Goal: Contribute content: Contribute content

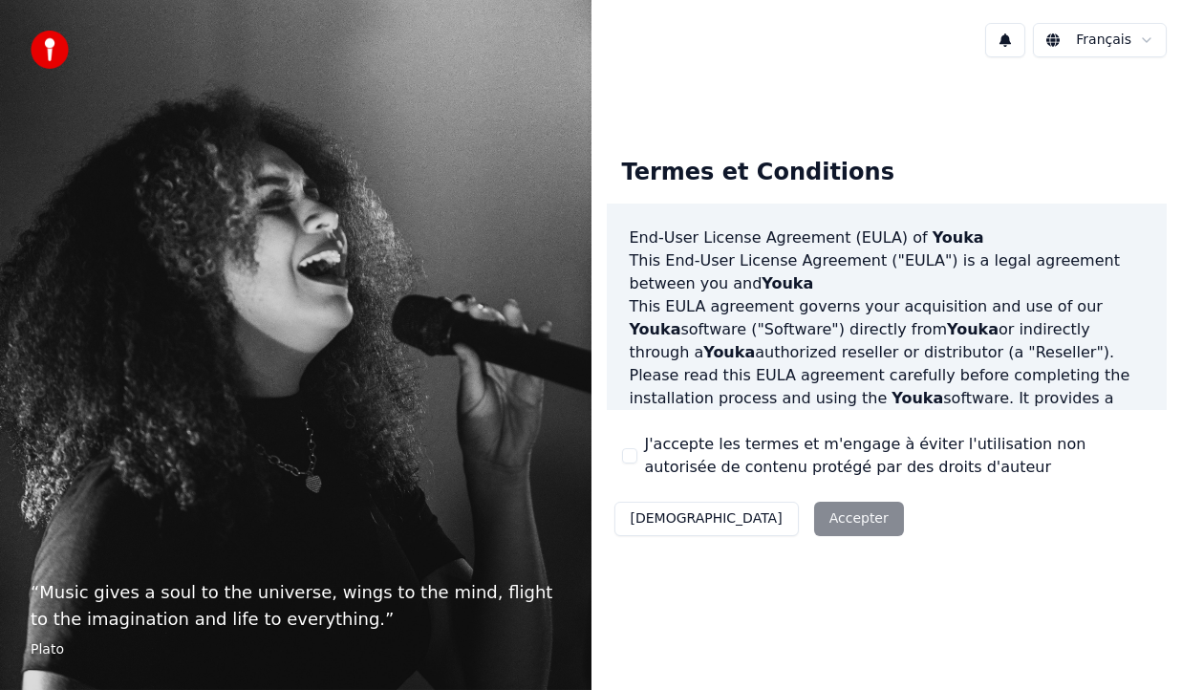
click at [769, 514] on div "Décliner Accepter" at bounding box center [759, 519] width 305 height 50
click at [759, 525] on div "Décliner Accepter" at bounding box center [759, 519] width 305 height 50
click at [638, 444] on div "J'accepte les termes et m'engage à éviter l'utilisation non autorisée de conten…" at bounding box center [887, 456] width 530 height 46
click at [630, 454] on div "J'accepte les termes et m'engage à éviter l'utilisation non autorisée de conten…" at bounding box center [887, 456] width 530 height 46
click at [628, 456] on button "J'accepte les termes et m'engage à éviter l'utilisation non autorisée de conten…" at bounding box center [629, 455] width 15 height 15
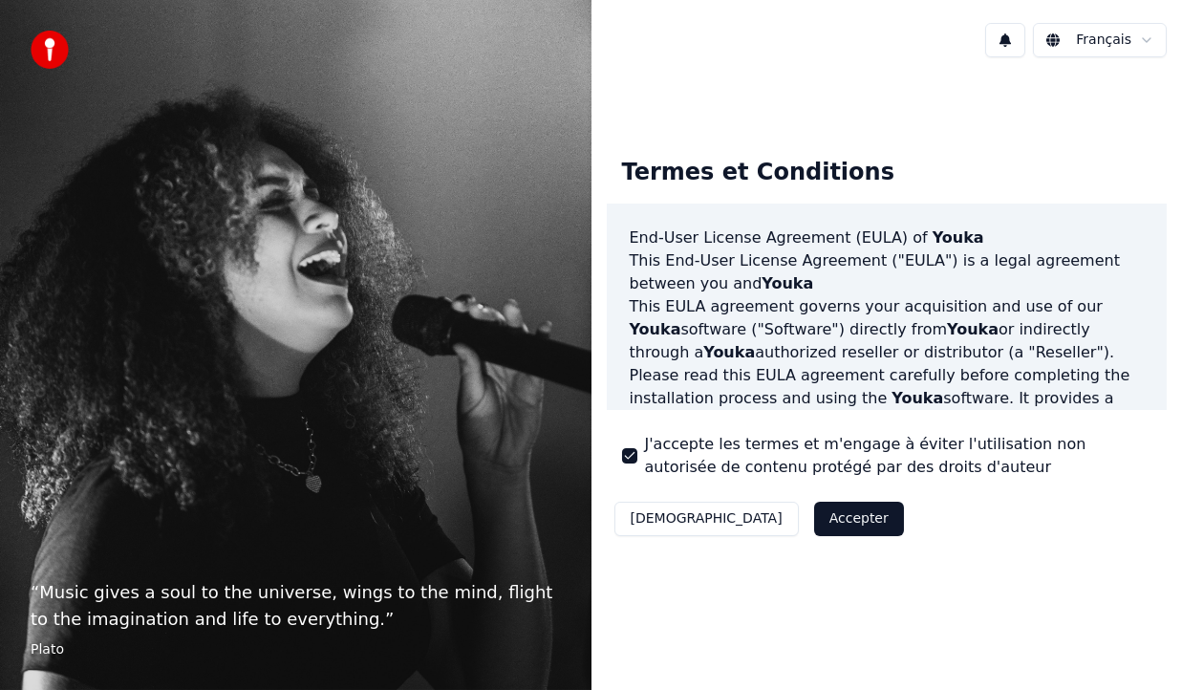
click at [814, 529] on button "Accepter" at bounding box center [859, 519] width 90 height 34
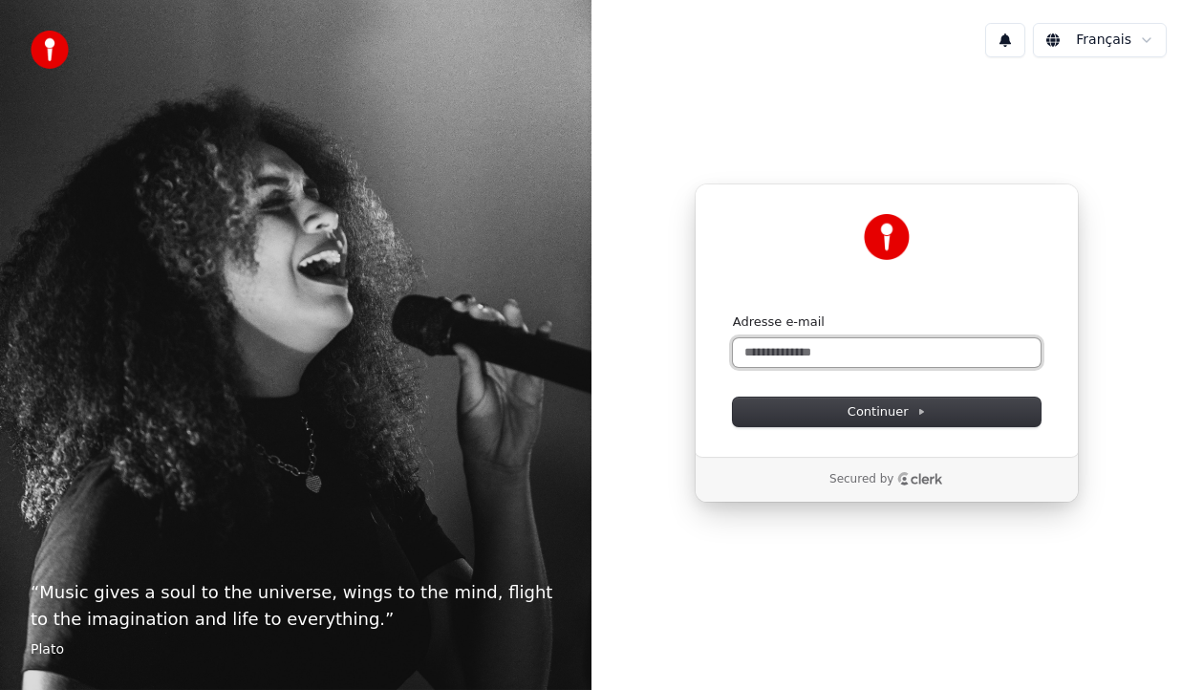
click at [850, 350] on input "Adresse e-mail" at bounding box center [887, 352] width 308 height 29
click at [868, 408] on span "Continuer" at bounding box center [886, 411] width 78 height 17
type input "**********"
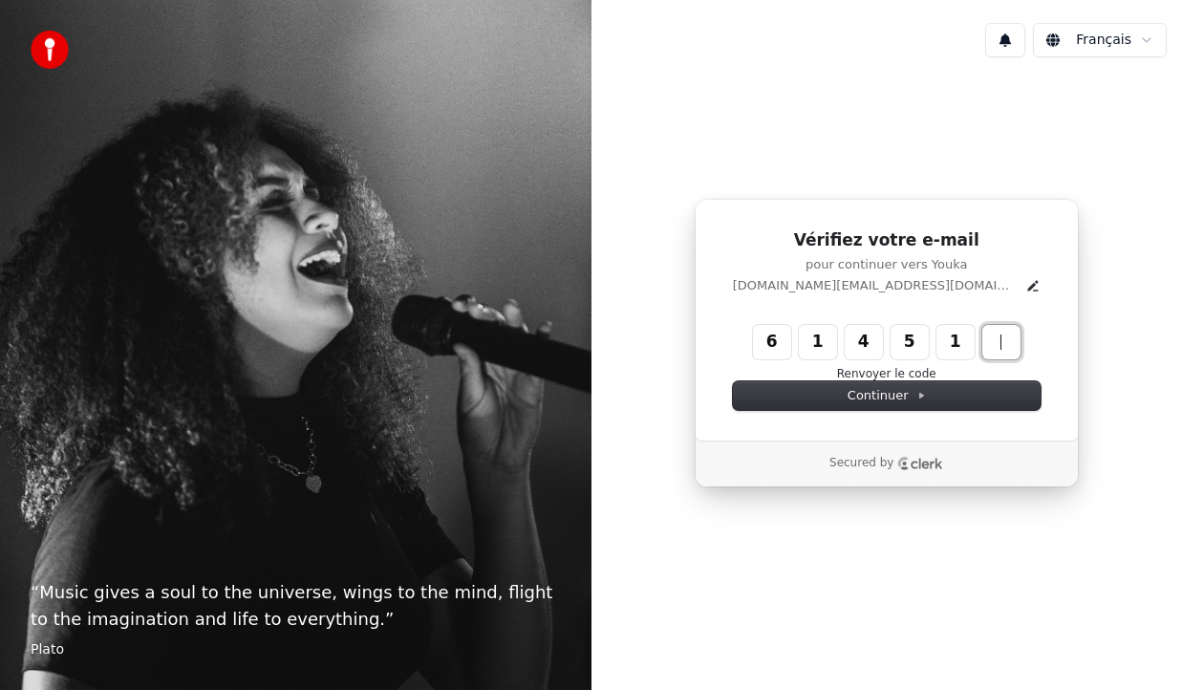
type input "******"
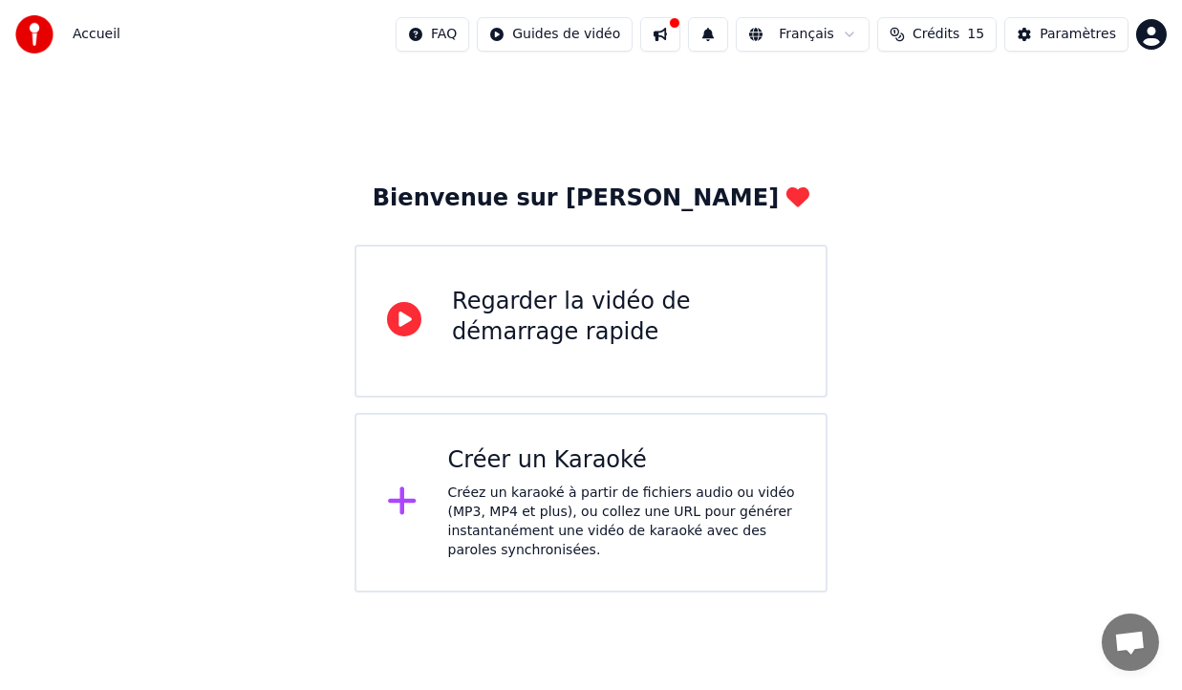
click at [575, 480] on div "Créer un Karaoké Créez un karaoké à partir de fichiers audio ou vidéo (MP3, MP4…" at bounding box center [621, 502] width 347 height 115
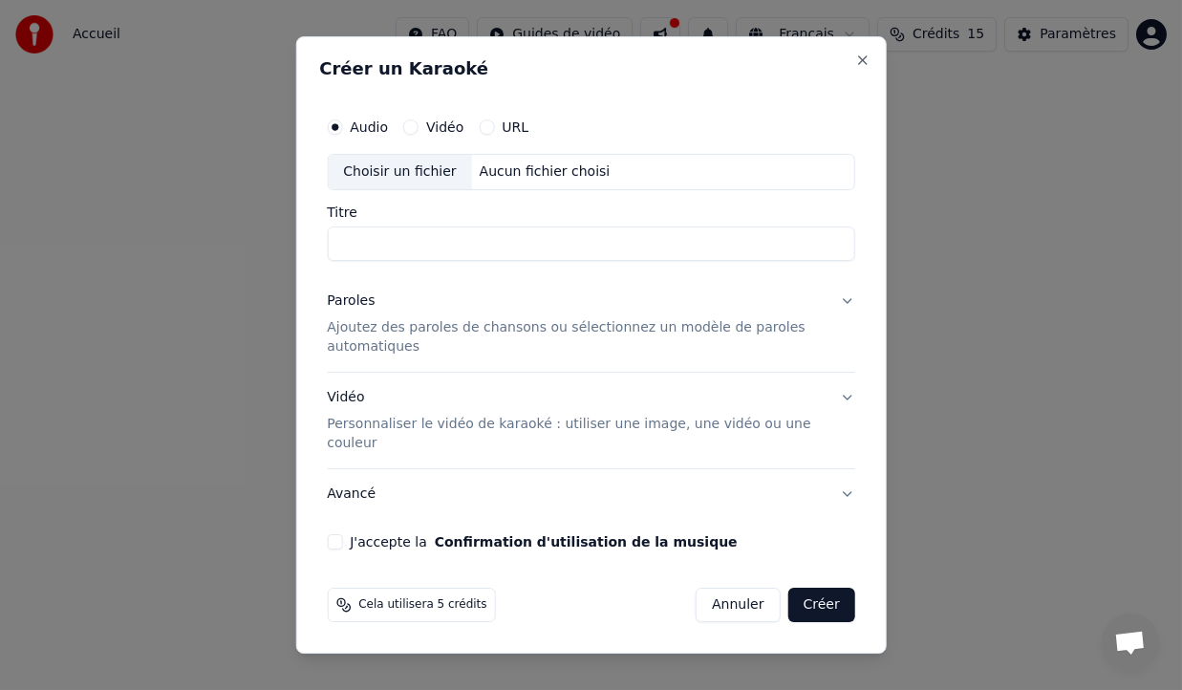
click at [374, 261] on input "Titre" at bounding box center [591, 243] width 528 height 34
click at [336, 255] on input "****" at bounding box center [591, 243] width 528 height 34
click at [410, 177] on div "Choisir un fichier" at bounding box center [399, 172] width 143 height 34
type input "**********"
click at [844, 310] on button "Paroles Ajoutez des paroles de chansons ou sélectionnez un modèle de paroles au…" at bounding box center [591, 324] width 528 height 96
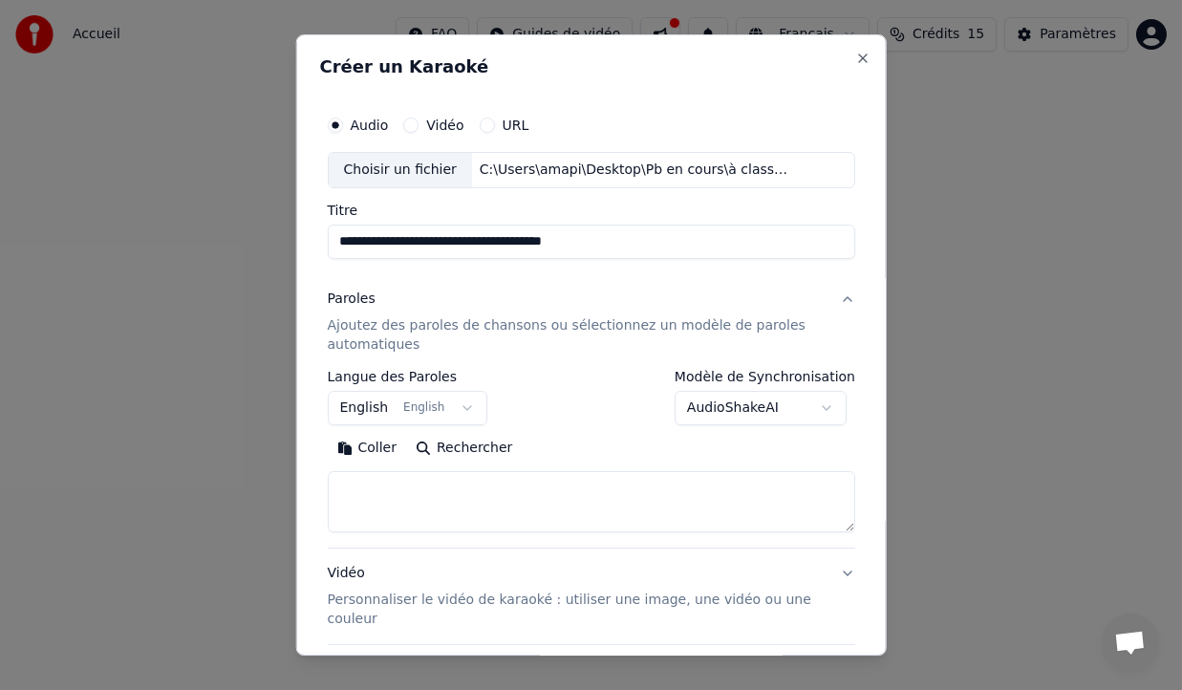
click at [400, 409] on body "**********" at bounding box center [591, 296] width 1182 height 592
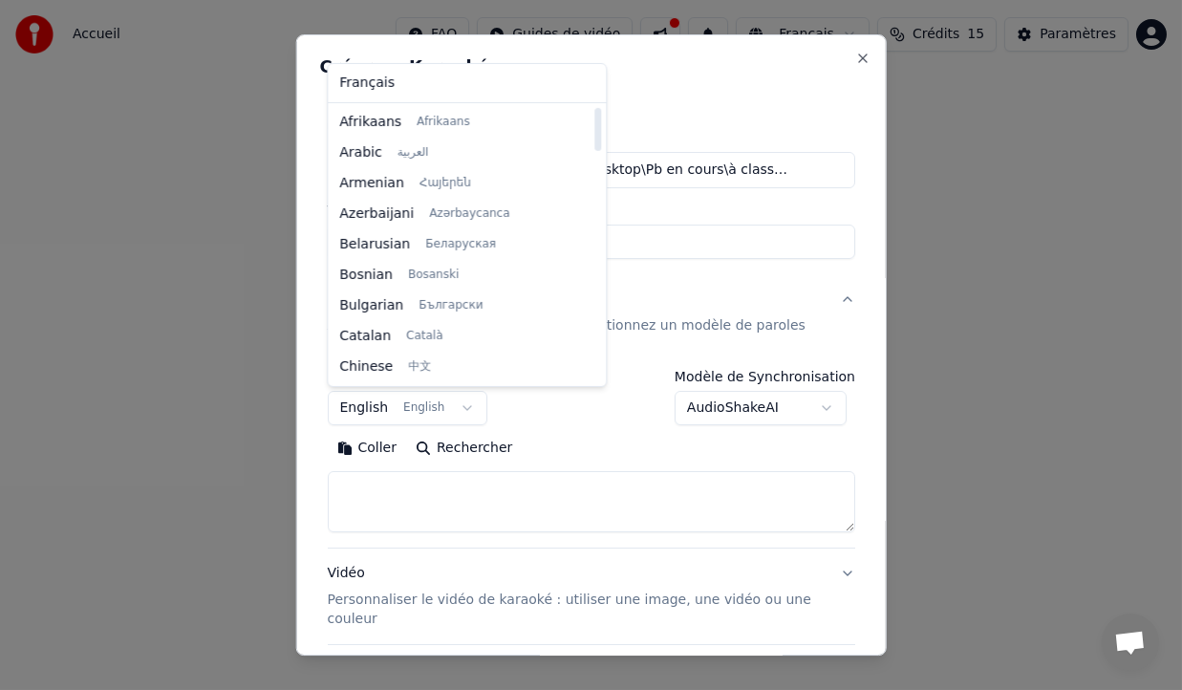
drag, startPoint x: 540, startPoint y: 353, endPoint x: 589, endPoint y: 107, distance: 251.4
click at [595, 108] on div at bounding box center [598, 129] width 7 height 43
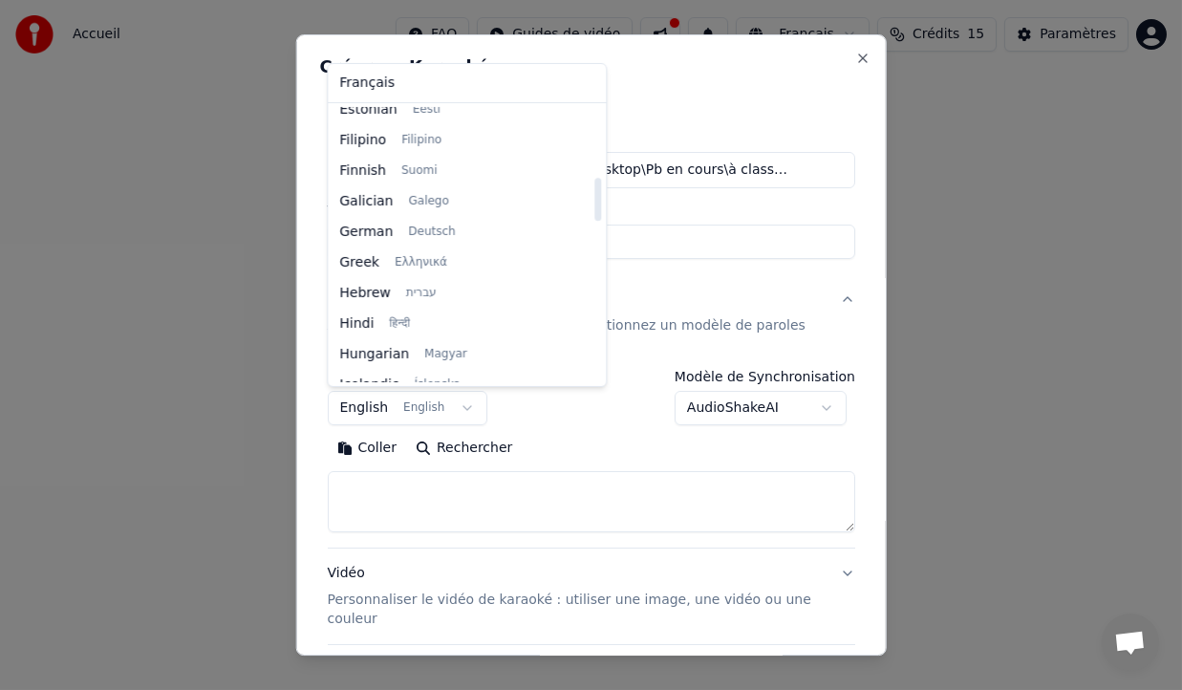
scroll to position [445, 0]
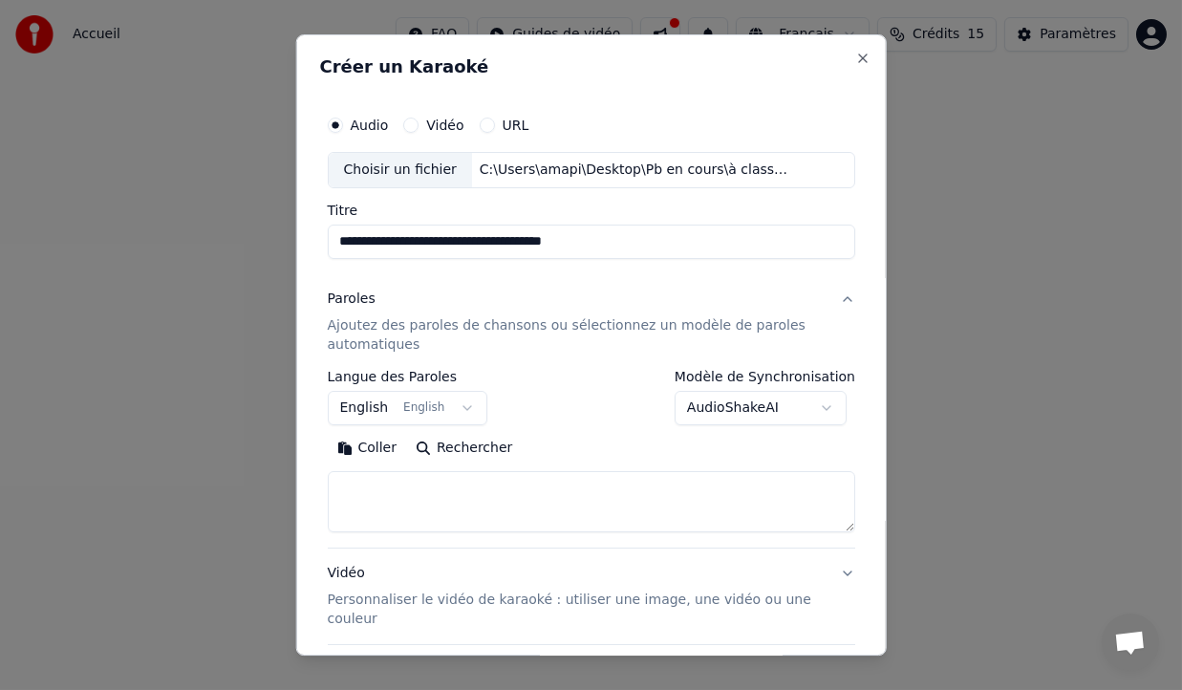
click at [607, 304] on body "**********" at bounding box center [591, 296] width 1182 height 592
click at [386, 483] on textarea at bounding box center [591, 501] width 528 height 61
click at [380, 489] on textarea at bounding box center [591, 501] width 528 height 61
paste textarea "**********"
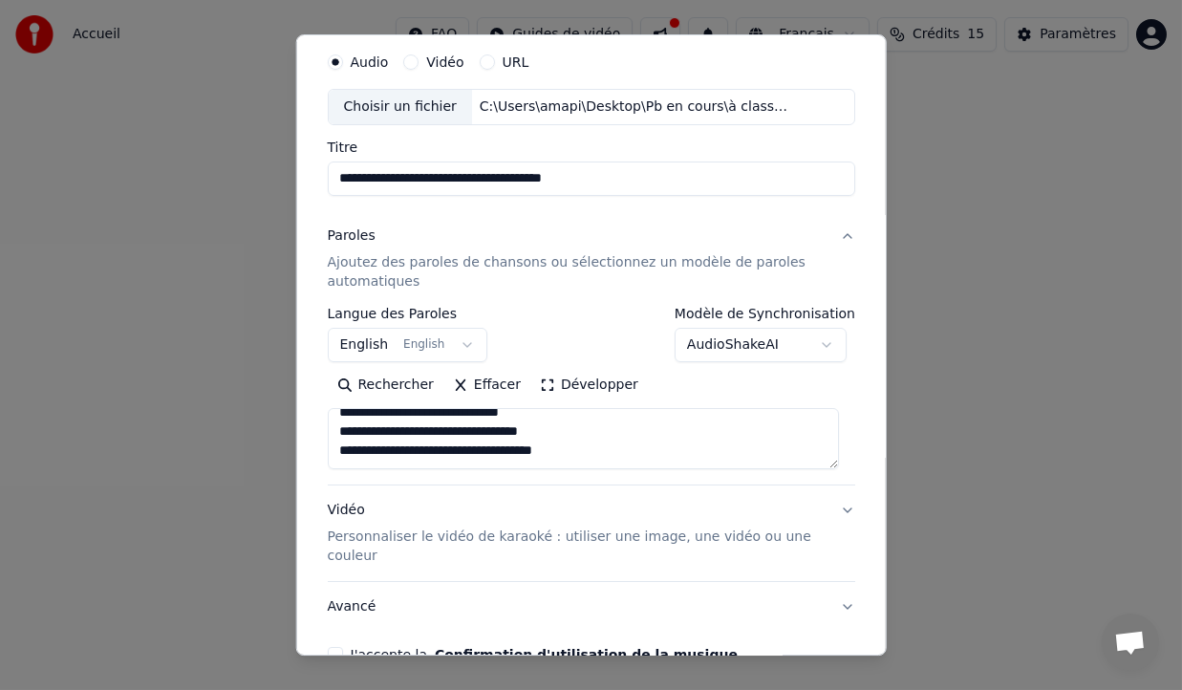
scroll to position [159, 0]
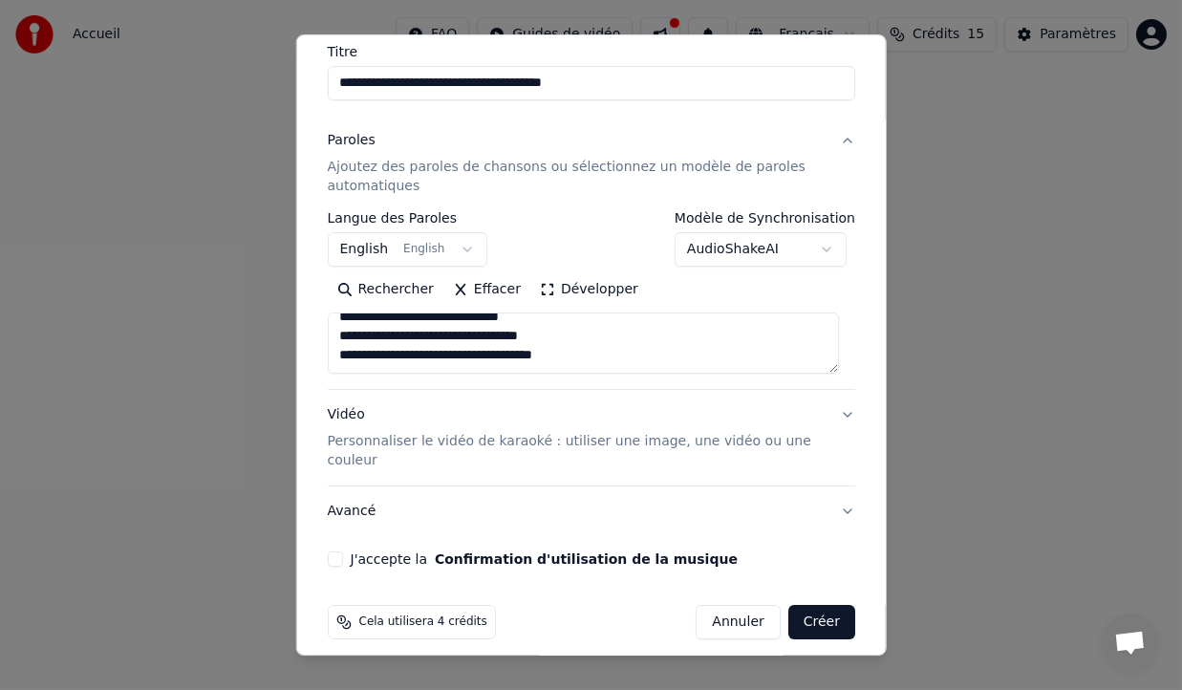
type textarea "**********"
click at [340, 553] on button "J'accepte la Confirmation d'utilisation de la musique" at bounding box center [334, 558] width 15 height 15
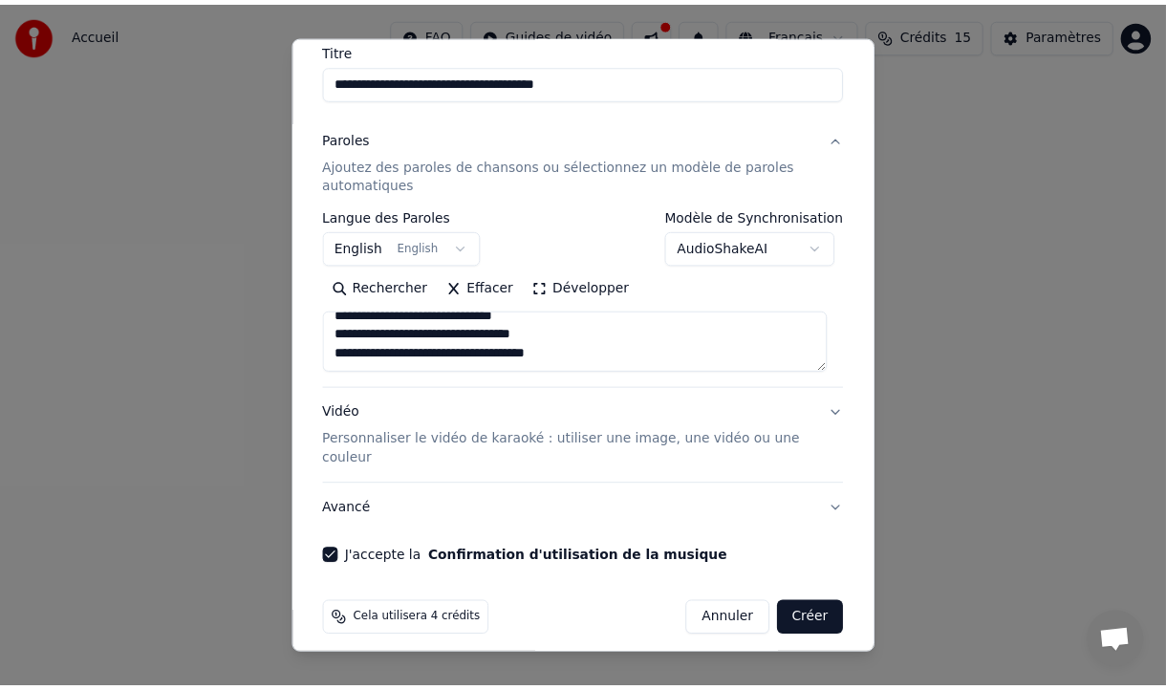
scroll to position [173, 0]
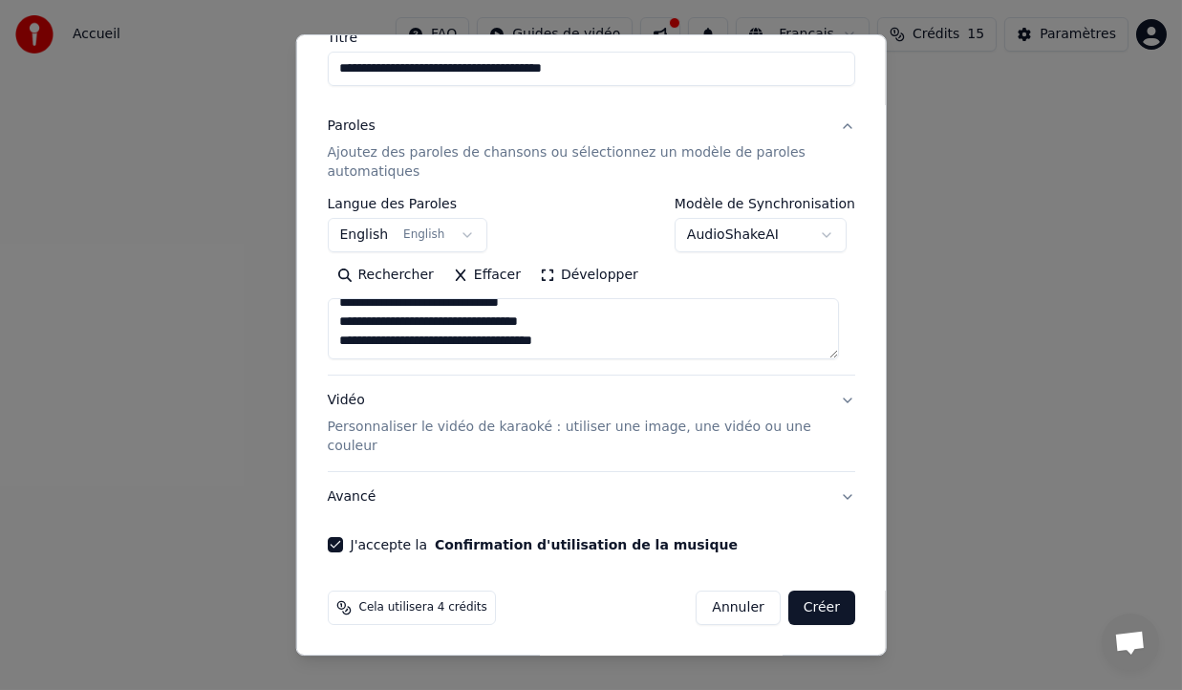
click at [819, 610] on button "Créer" at bounding box center [821, 607] width 67 height 34
select select "**"
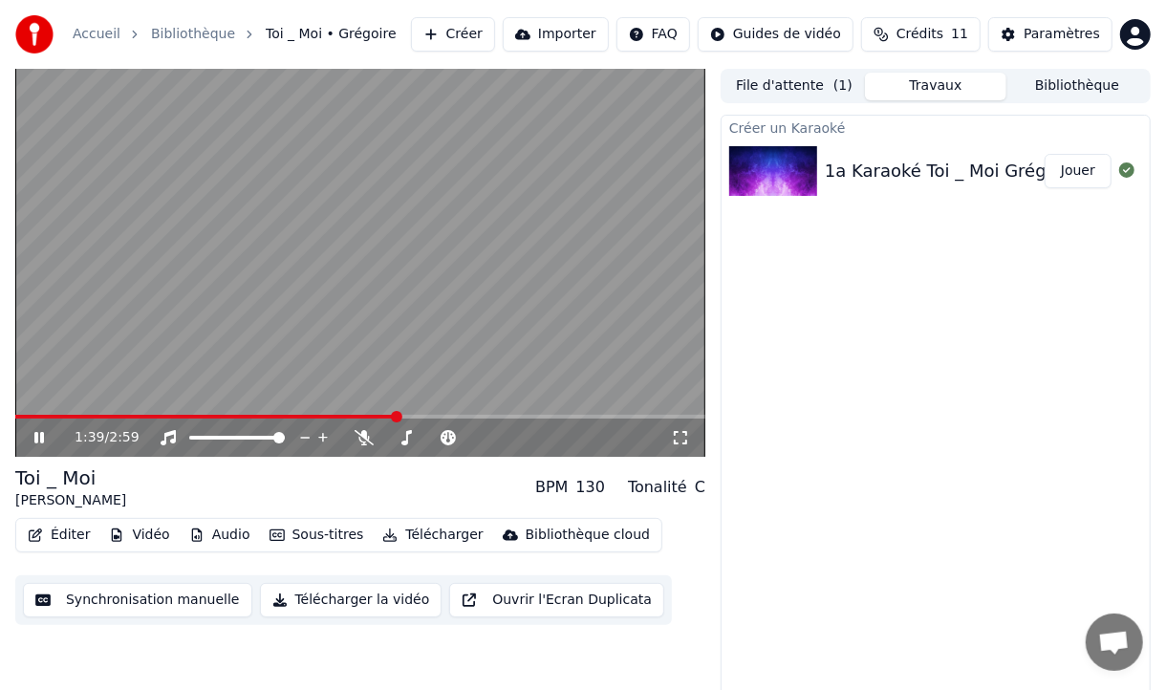
click at [359, 601] on button "Télécharger la vidéo" at bounding box center [351, 600] width 182 height 34
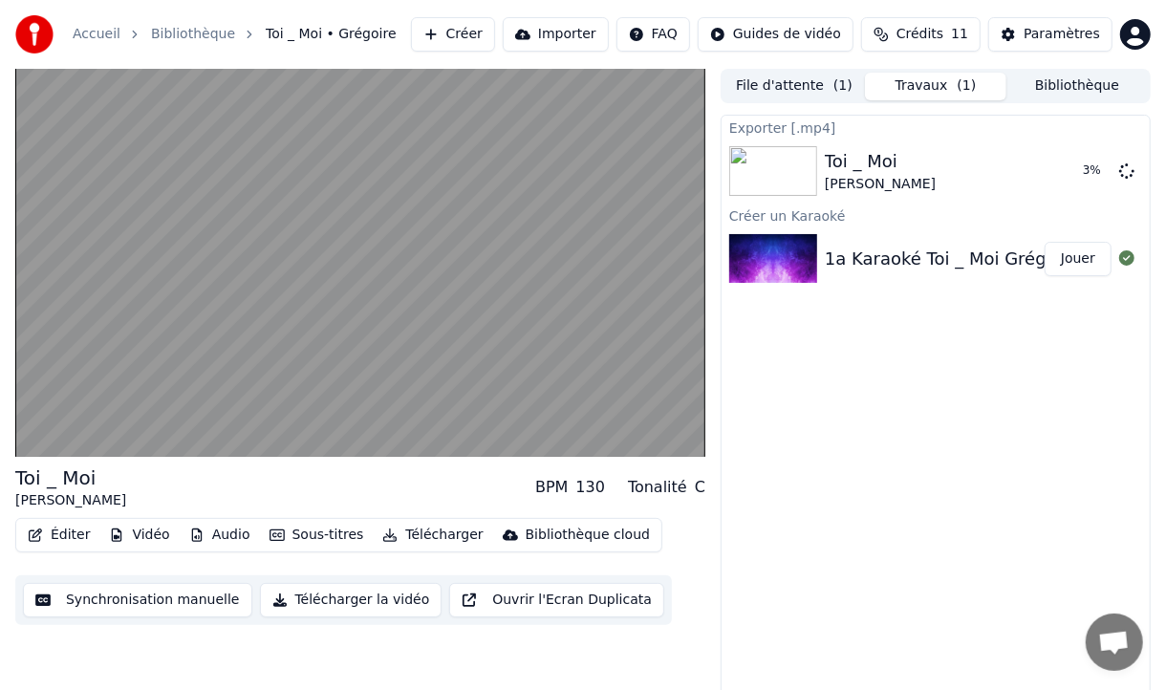
click at [416, 536] on button "Télécharger" at bounding box center [433, 535] width 116 height 27
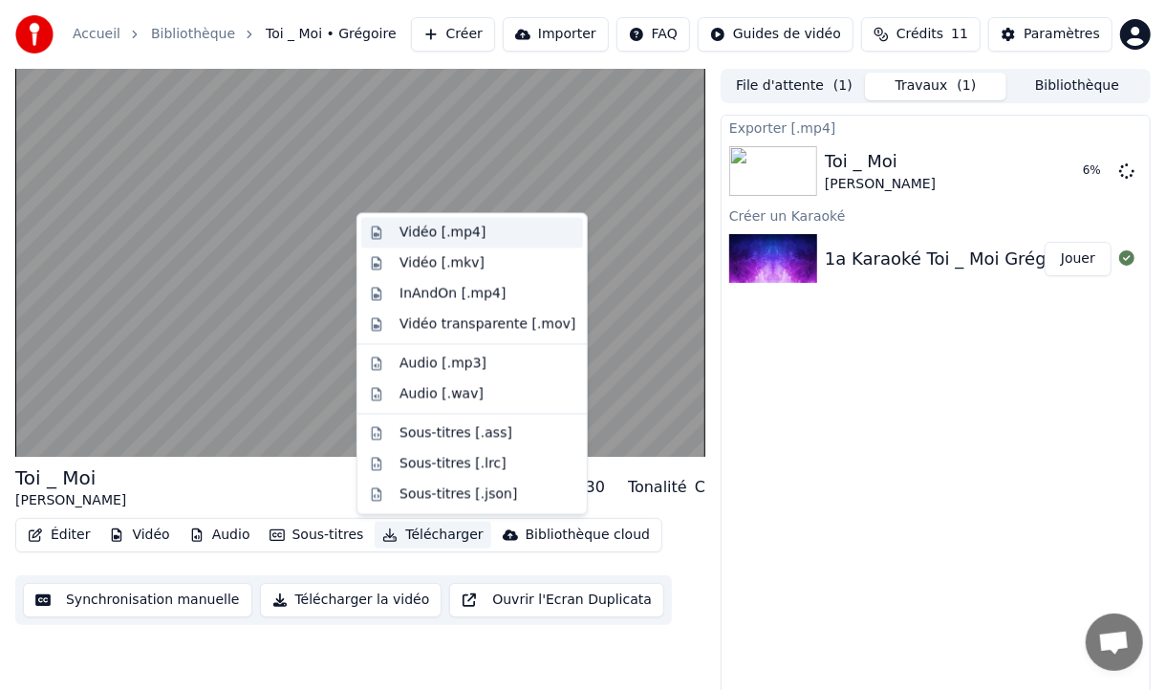
click at [482, 237] on div "Vidéo [.mp4]" at bounding box center [487, 233] width 176 height 19
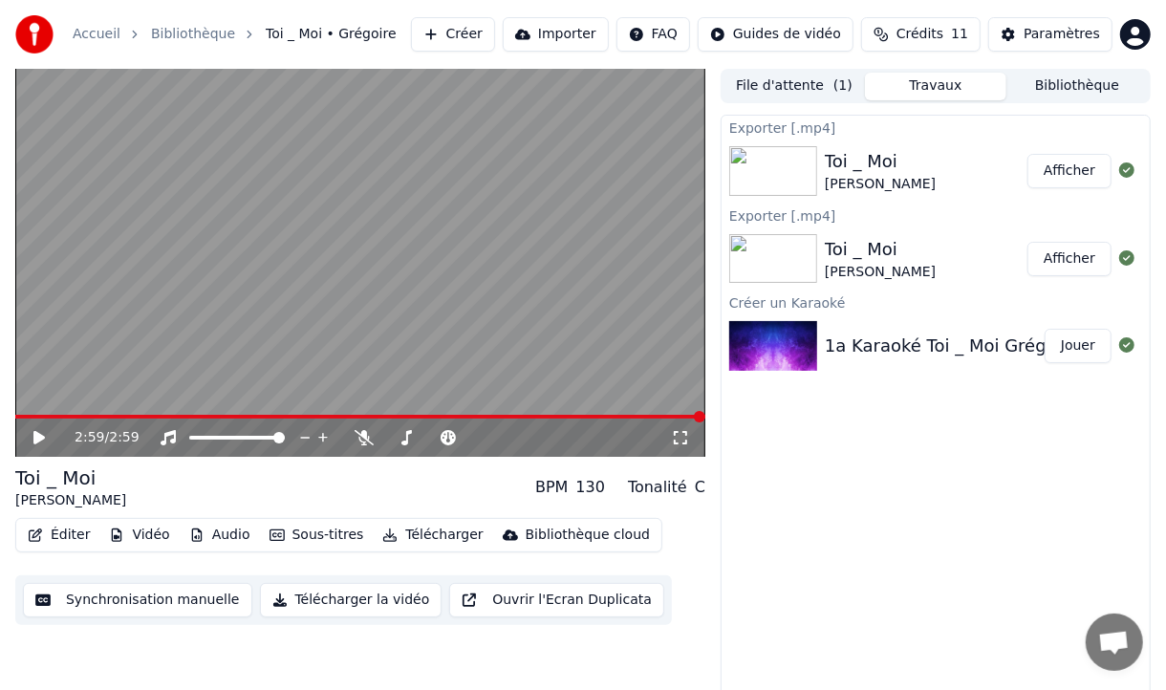
click at [422, 533] on button "Télécharger" at bounding box center [433, 535] width 116 height 27
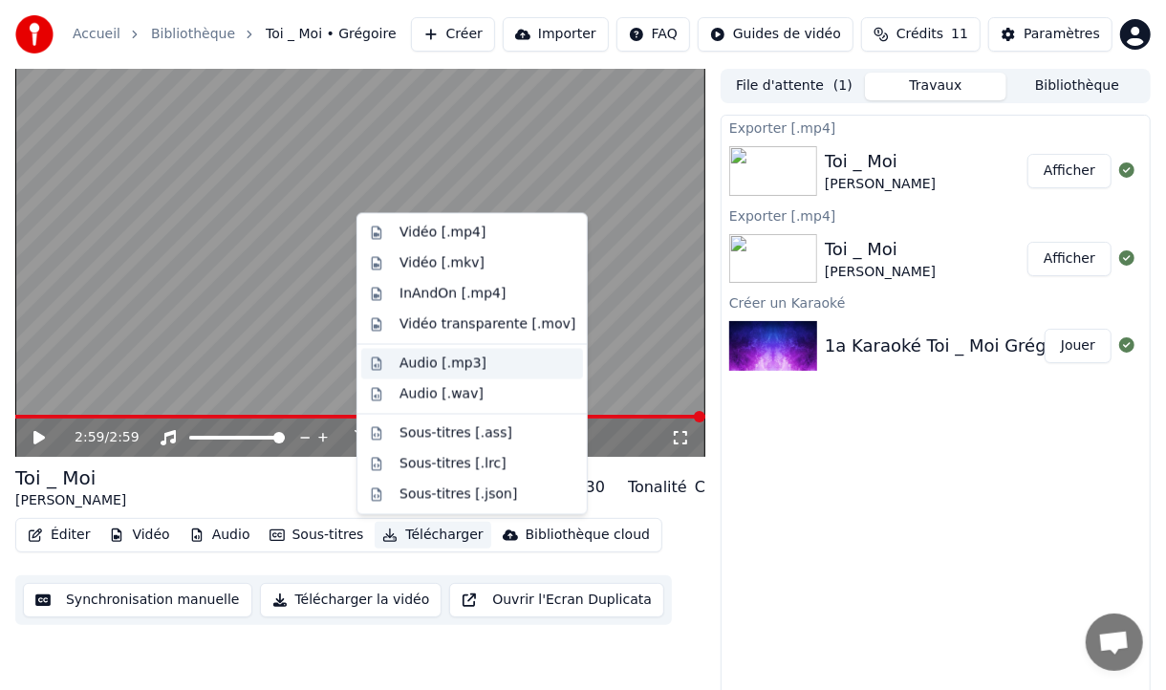
click at [439, 356] on div "Audio [.mp3]" at bounding box center [442, 362] width 87 height 19
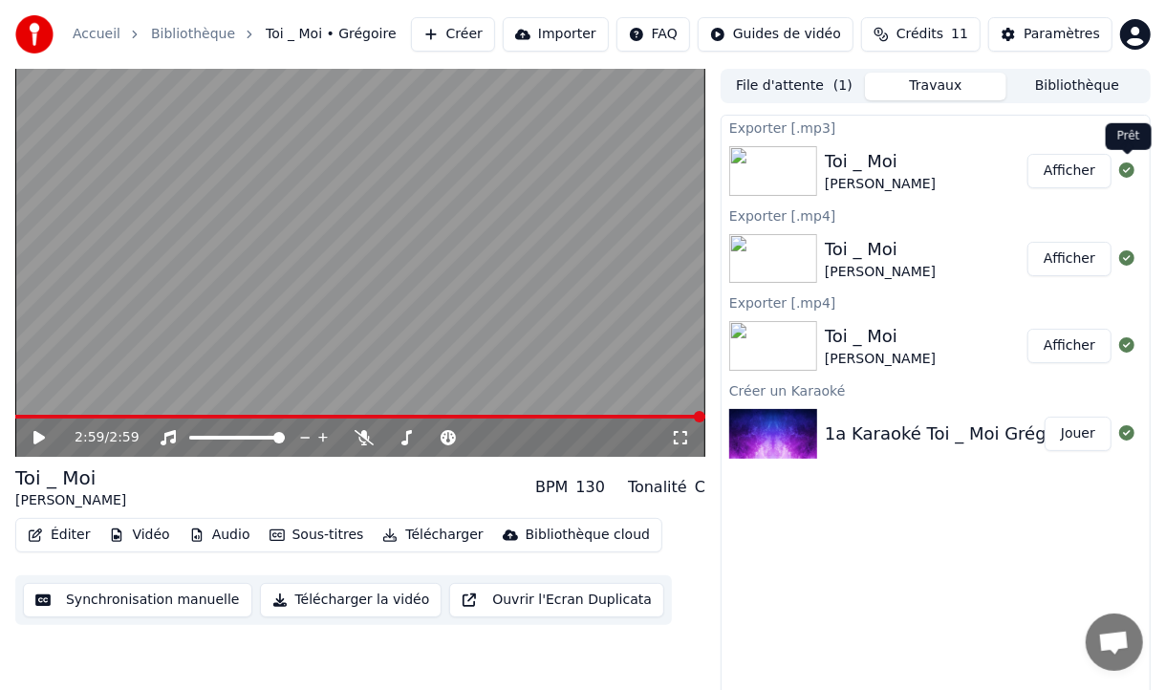
click at [1121, 169] on icon at bounding box center [1126, 169] width 15 height 15
click at [1099, 175] on button "Afficher" at bounding box center [1069, 171] width 84 height 34
click at [1077, 172] on button "Afficher" at bounding box center [1069, 171] width 84 height 34
click at [1055, 260] on button "Afficher" at bounding box center [1069, 259] width 84 height 34
click at [1140, 208] on div "Exporter [.mp4]" at bounding box center [935, 214] width 428 height 23
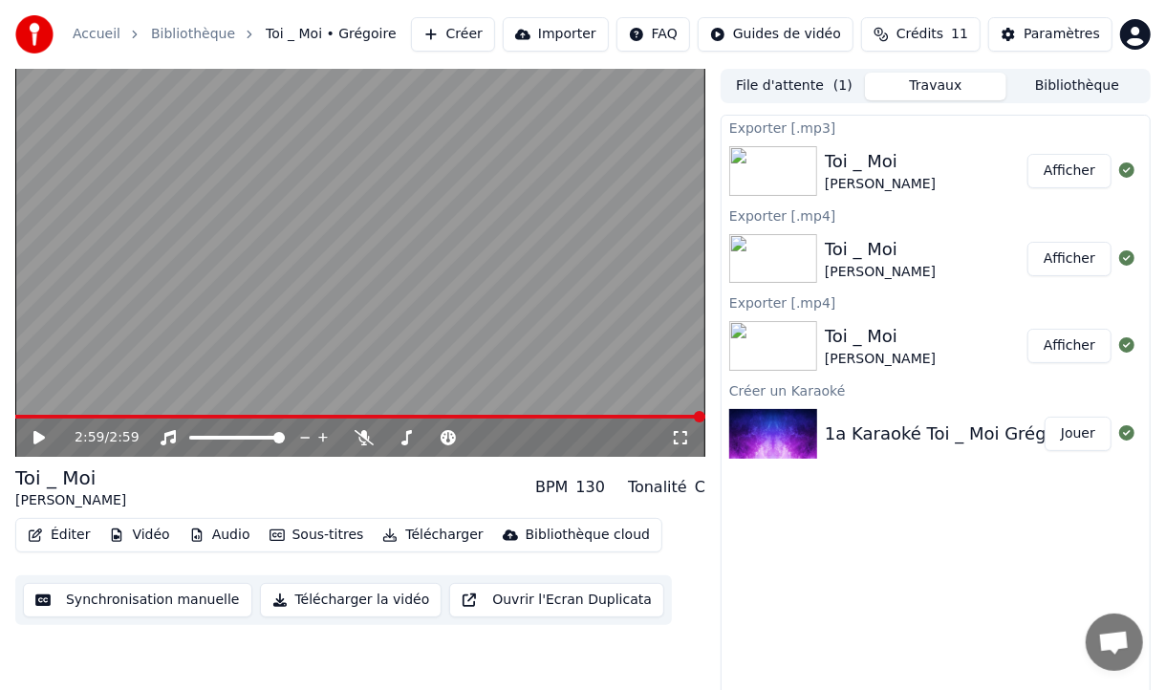
click at [1074, 346] on button "Afficher" at bounding box center [1069, 346] width 84 height 34
click at [1000, 599] on div "Exporter [.mp3] Toi _ Moi [PERSON_NAME] Exporter [.mp4] Toi _ Moi [PERSON_NAME]…" at bounding box center [935, 408] width 430 height 587
click at [1075, 432] on button "Jouer" at bounding box center [1077, 434] width 67 height 34
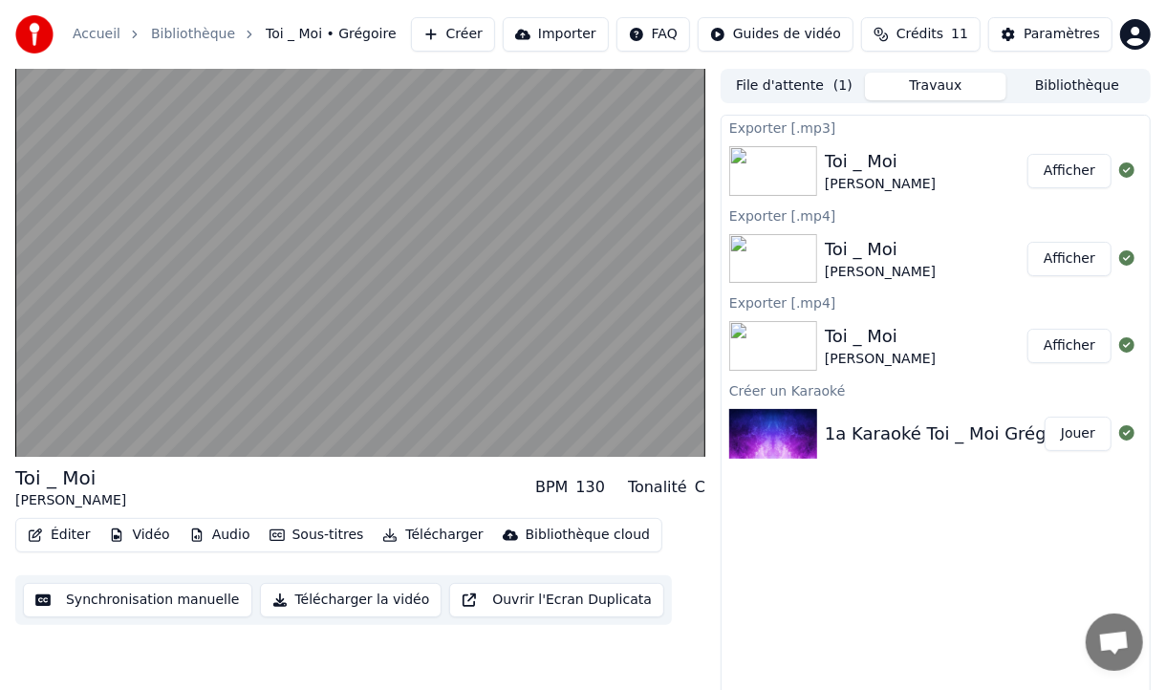
click at [1086, 437] on button "Jouer" at bounding box center [1077, 434] width 67 height 34
click at [554, 600] on button "Ouvrir l'Ecran Duplicata" at bounding box center [556, 600] width 215 height 34
click at [813, 619] on div "Exporter [.mp3] Toi _ Moi [PERSON_NAME] Exporter [.mp4] Toi _ Moi [PERSON_NAME]…" at bounding box center [935, 408] width 430 height 587
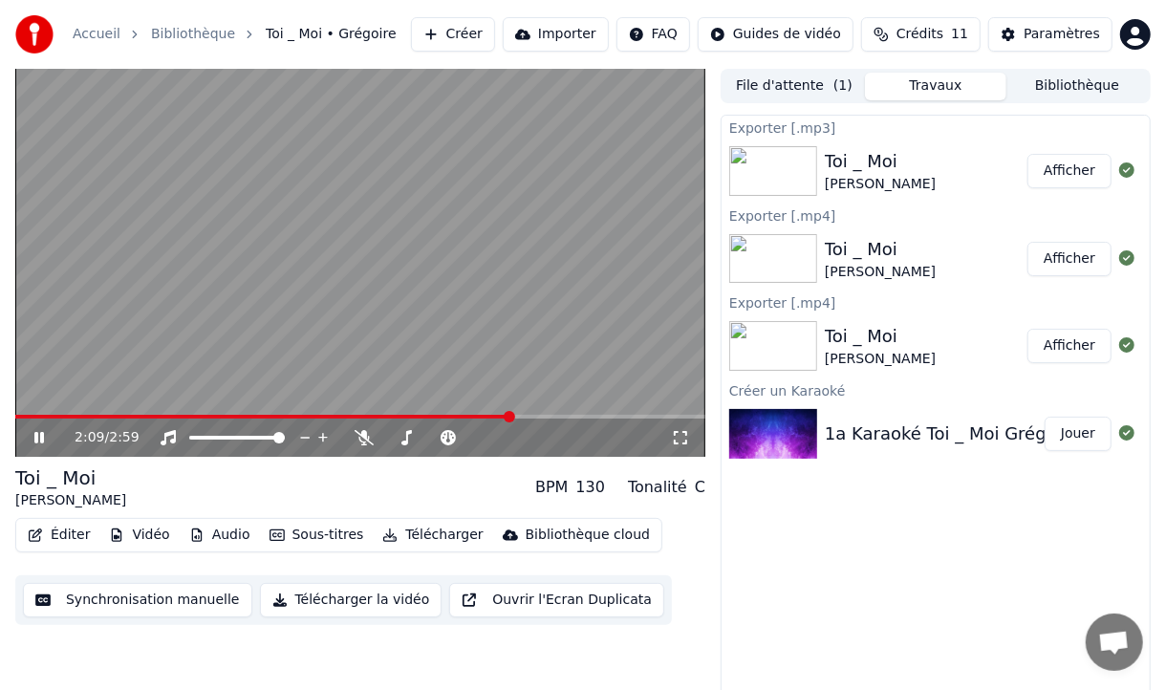
click at [33, 443] on icon at bounding box center [53, 437] width 44 height 15
click at [15, 411] on span at bounding box center [20, 416] width 11 height 11
click at [262, 438] on span at bounding box center [258, 437] width 11 height 11
click at [1073, 169] on button "Afficher" at bounding box center [1069, 171] width 84 height 34
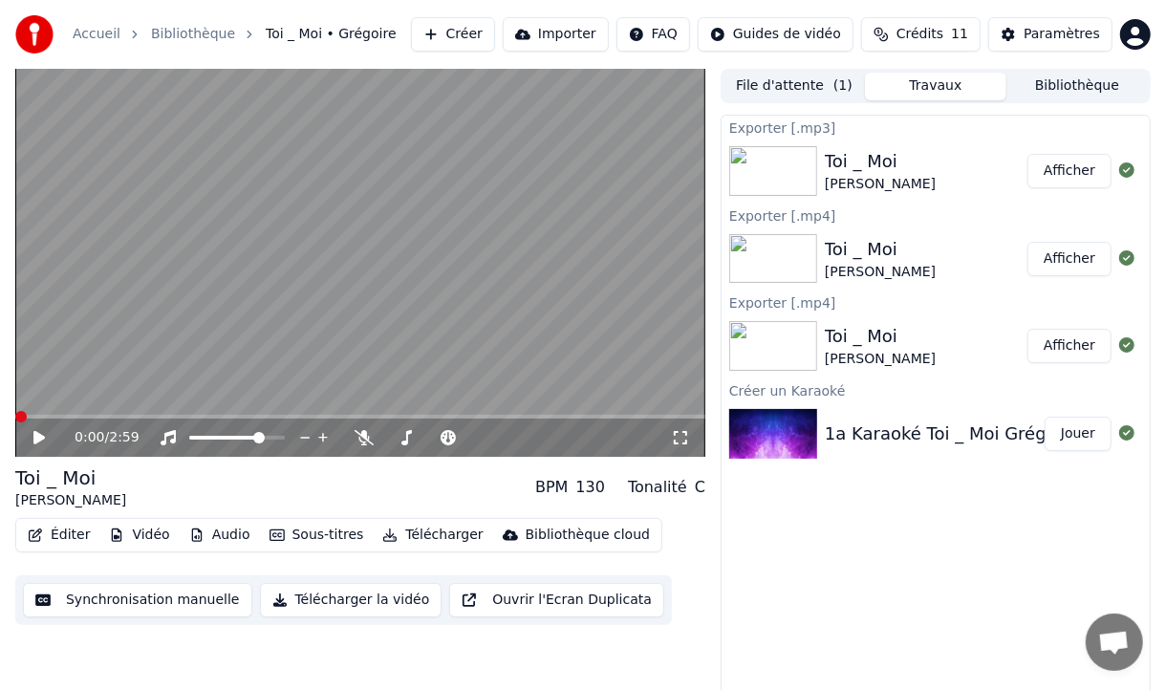
click at [1060, 252] on button "Afficher" at bounding box center [1069, 259] width 84 height 34
click at [1073, 341] on button "Afficher" at bounding box center [1069, 346] width 84 height 34
click at [1034, 538] on div "Exporter [.mp3] Toi _ Moi [PERSON_NAME] Exporter [.mp4] Toi _ Moi [PERSON_NAME]…" at bounding box center [935, 408] width 430 height 587
click at [54, 540] on button "Éditer" at bounding box center [58, 535] width 77 height 27
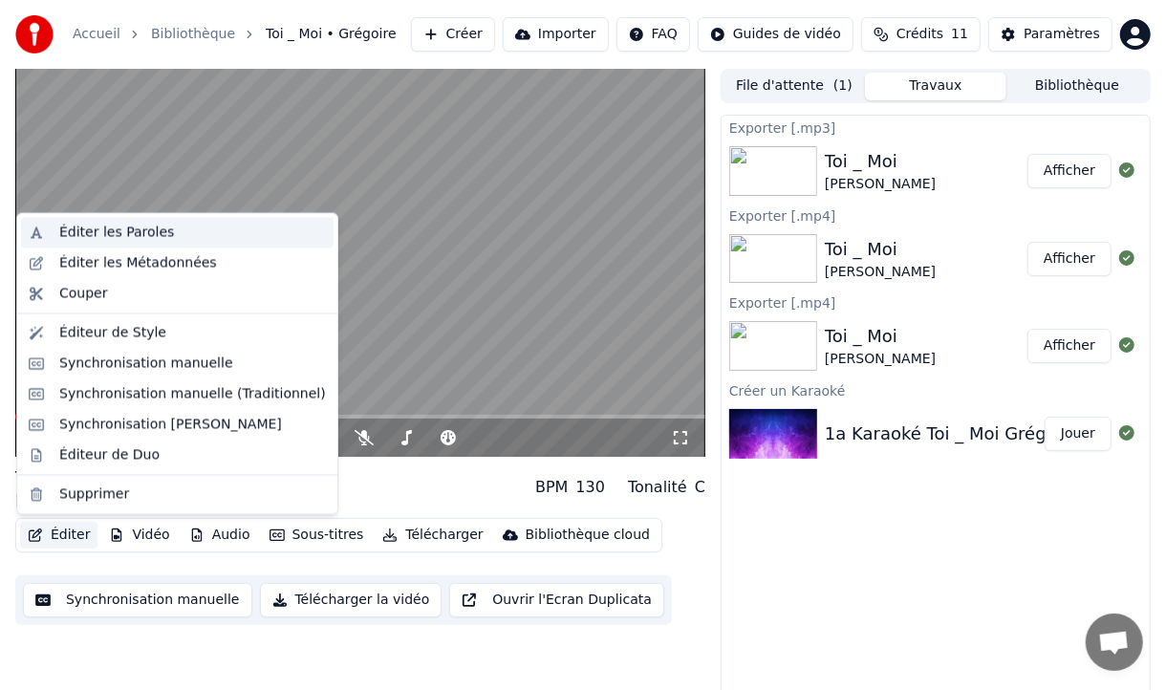
click at [117, 233] on div "Éditer les Paroles" at bounding box center [116, 233] width 115 height 19
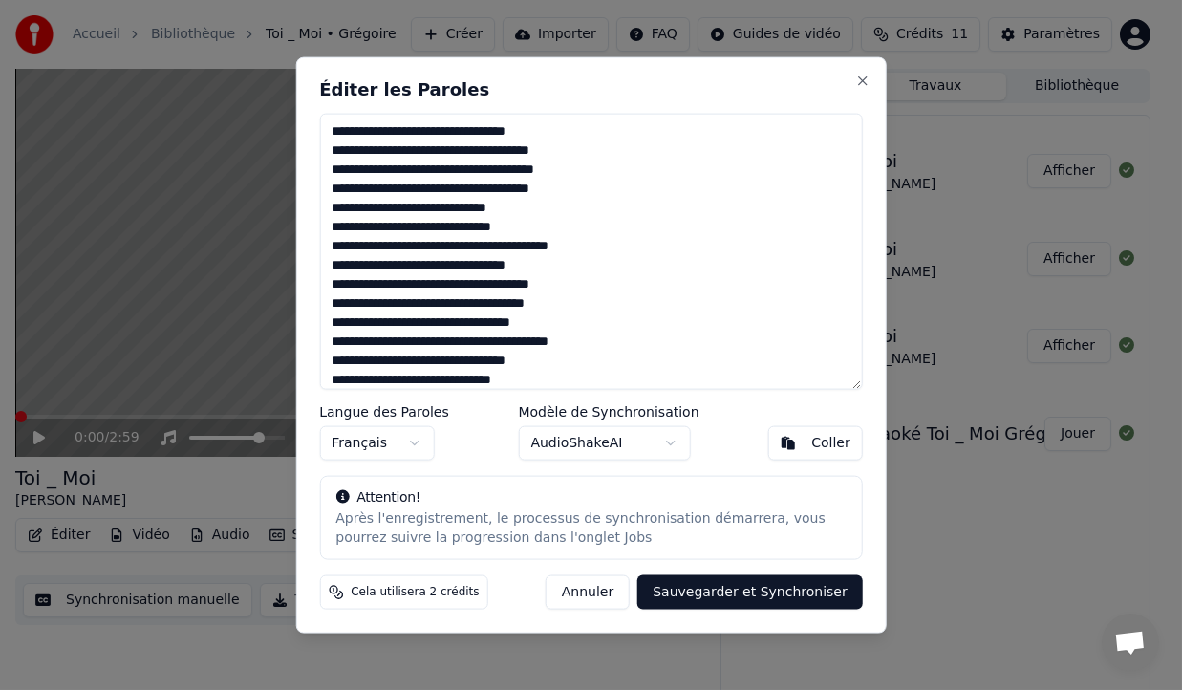
click at [610, 588] on button "Annuler" at bounding box center [588, 591] width 84 height 34
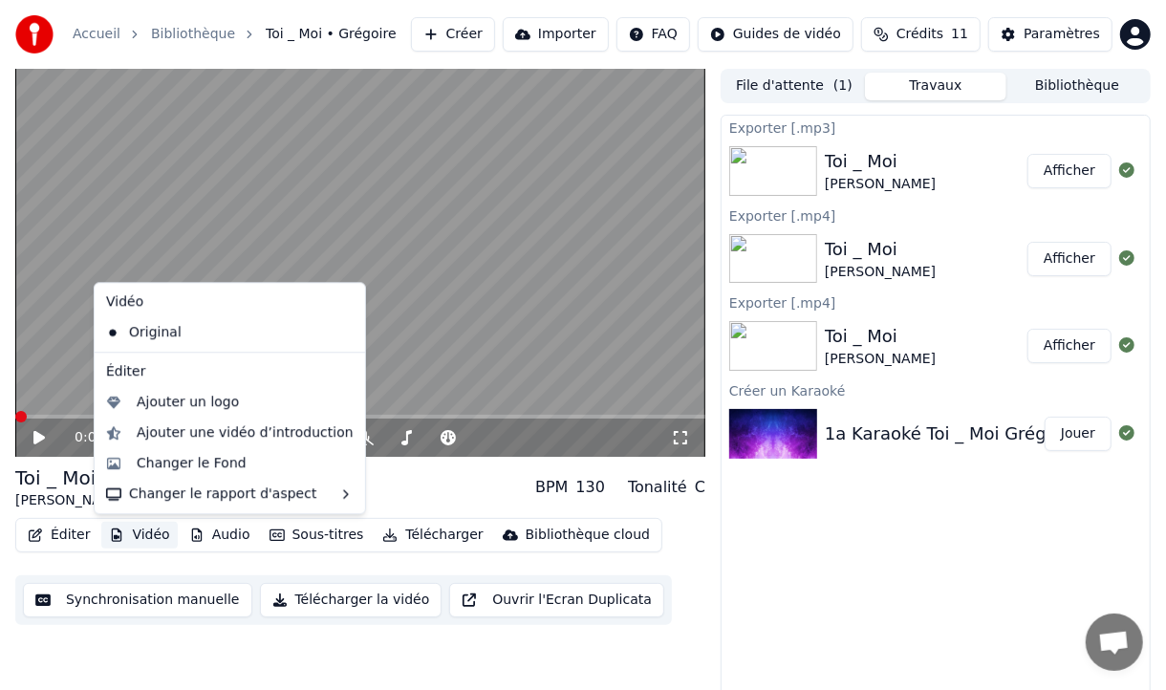
click at [160, 530] on button "Vidéo" at bounding box center [138, 535] width 75 height 27
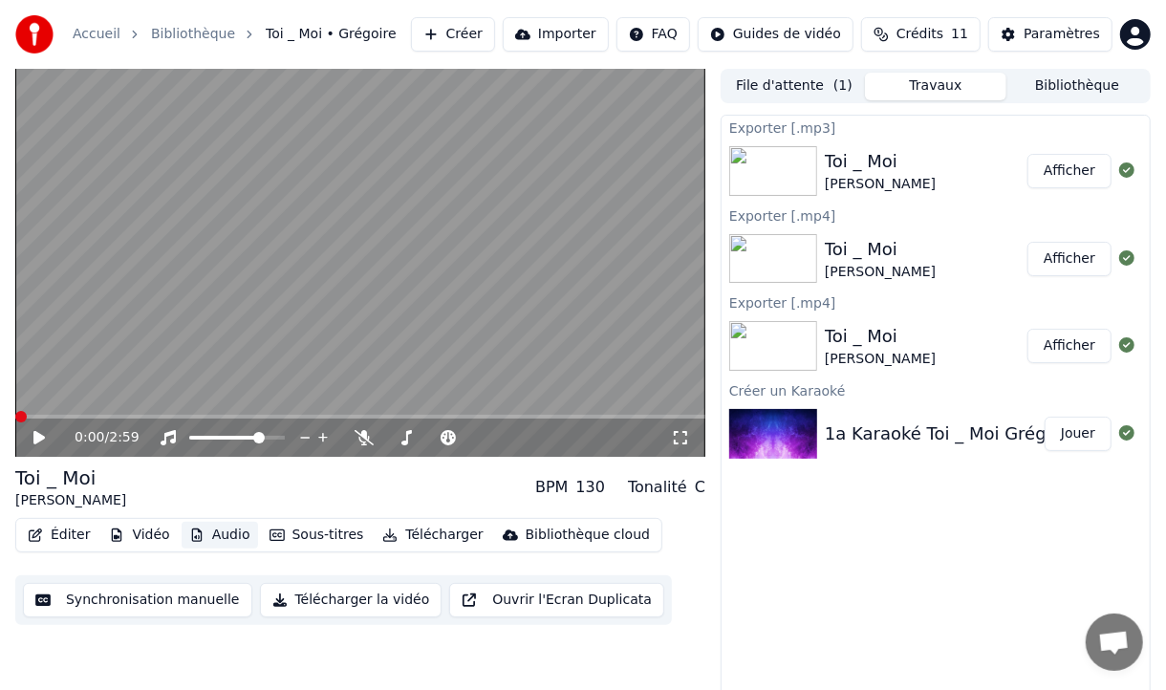
click at [226, 536] on button "Audio" at bounding box center [220, 535] width 76 height 27
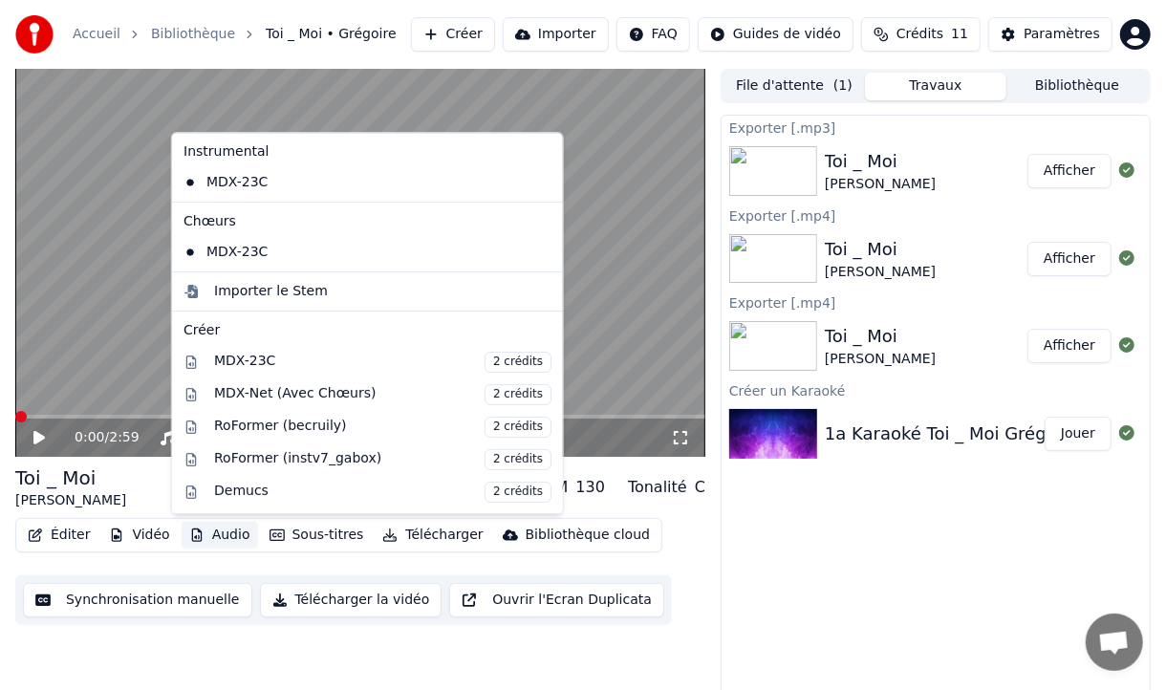
click at [226, 536] on button "Audio" at bounding box center [220, 535] width 76 height 27
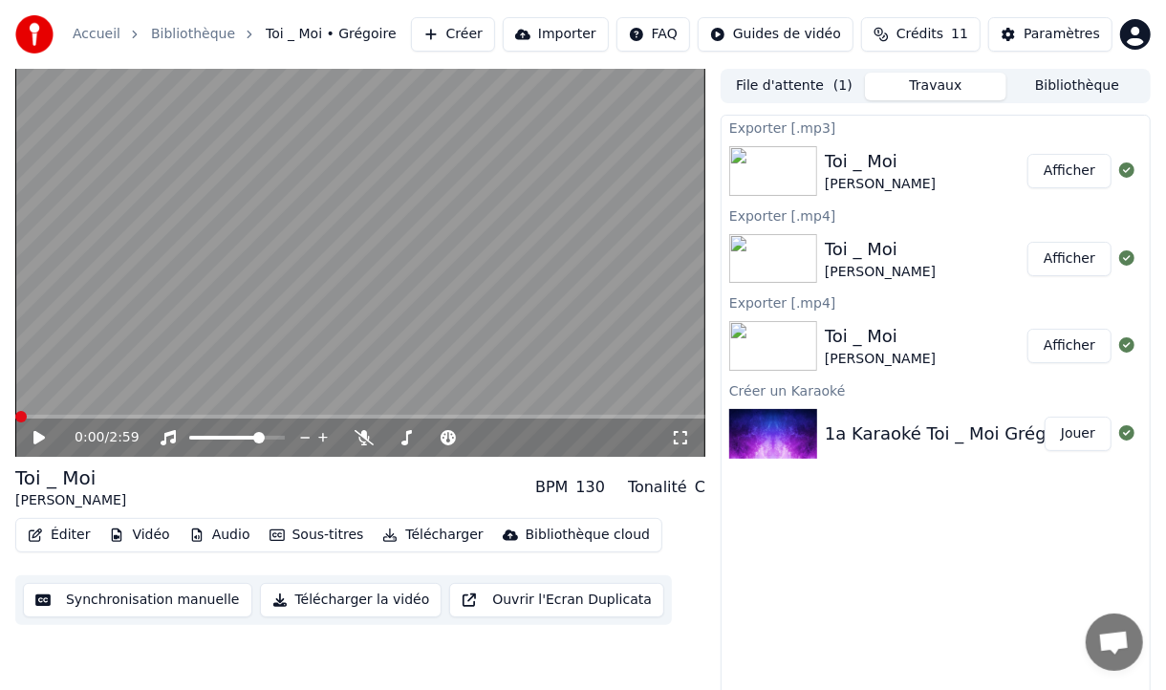
click at [349, 673] on div "0:00 / 2:59 Toi _ Moi Grégoire BPM 130 Tonalité C Éditer Vidéo Audio Sous-titre…" at bounding box center [360, 385] width 690 height 632
click at [333, 540] on button "Sous-titres" at bounding box center [317, 535] width 110 height 27
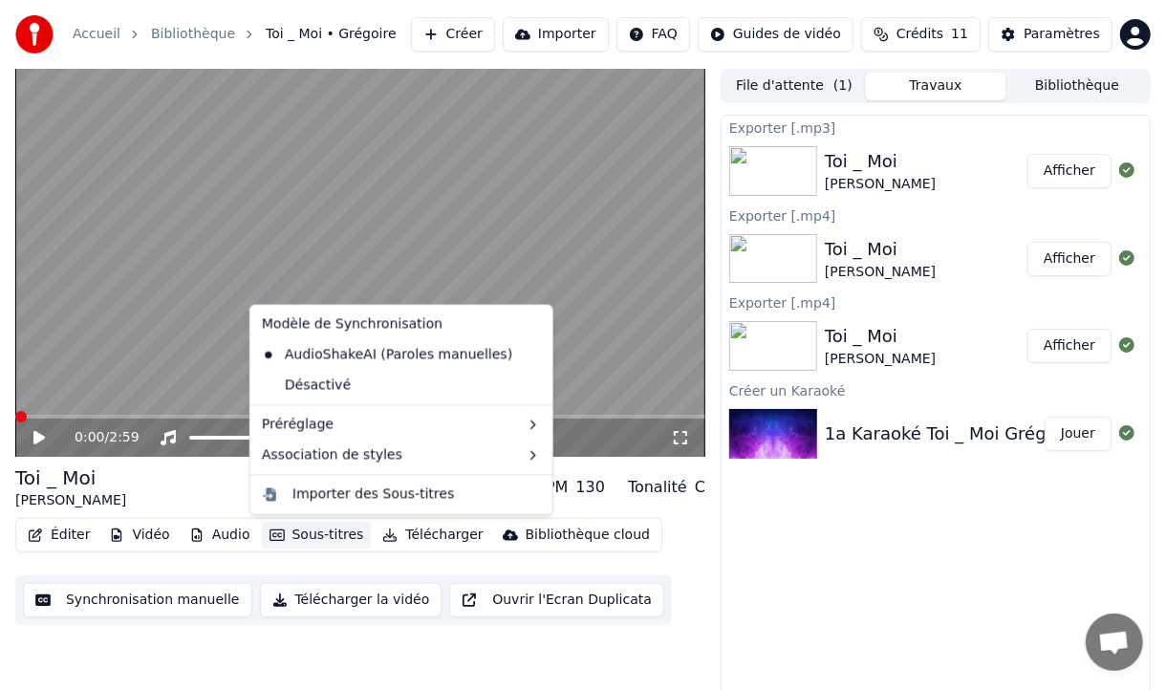
click at [333, 540] on button "Sous-titres" at bounding box center [317, 535] width 110 height 27
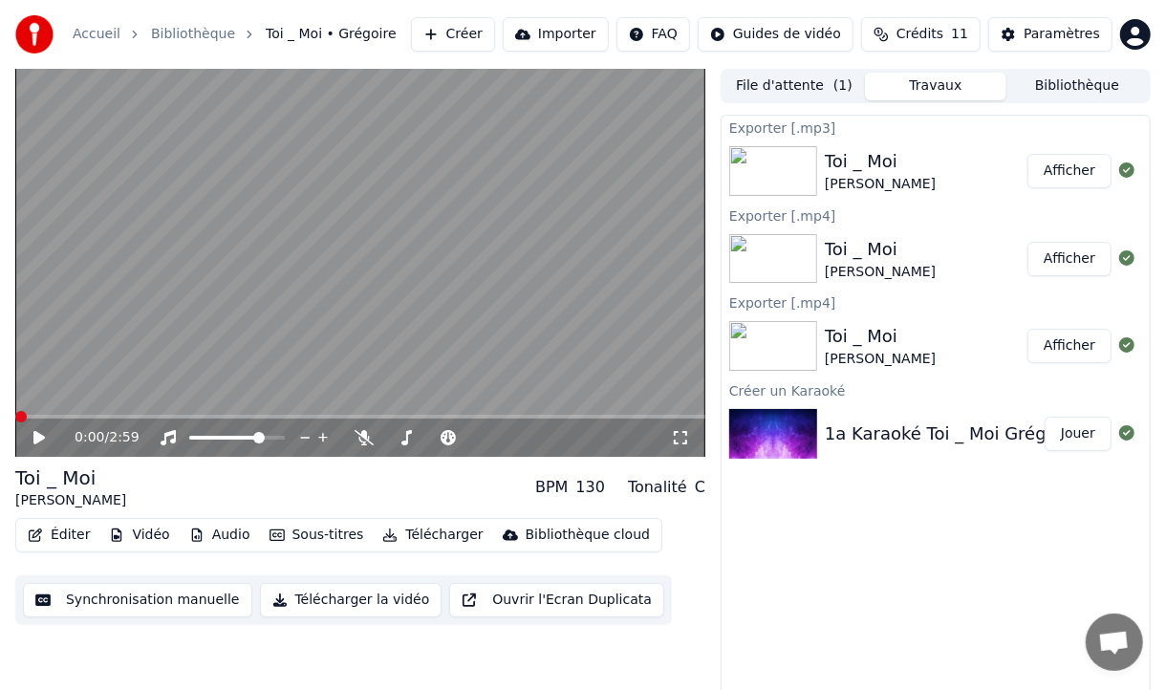
click at [855, 429] on div "1a Karaoké Toi _ Moi Grégoire instrumental" at bounding box center [1008, 433] width 369 height 27
click at [887, 438] on div "1a Karaoké Toi _ Moi Grégoire instrumental" at bounding box center [1008, 433] width 369 height 27
click at [197, 609] on button "Synchronisation manuelle" at bounding box center [137, 600] width 229 height 34
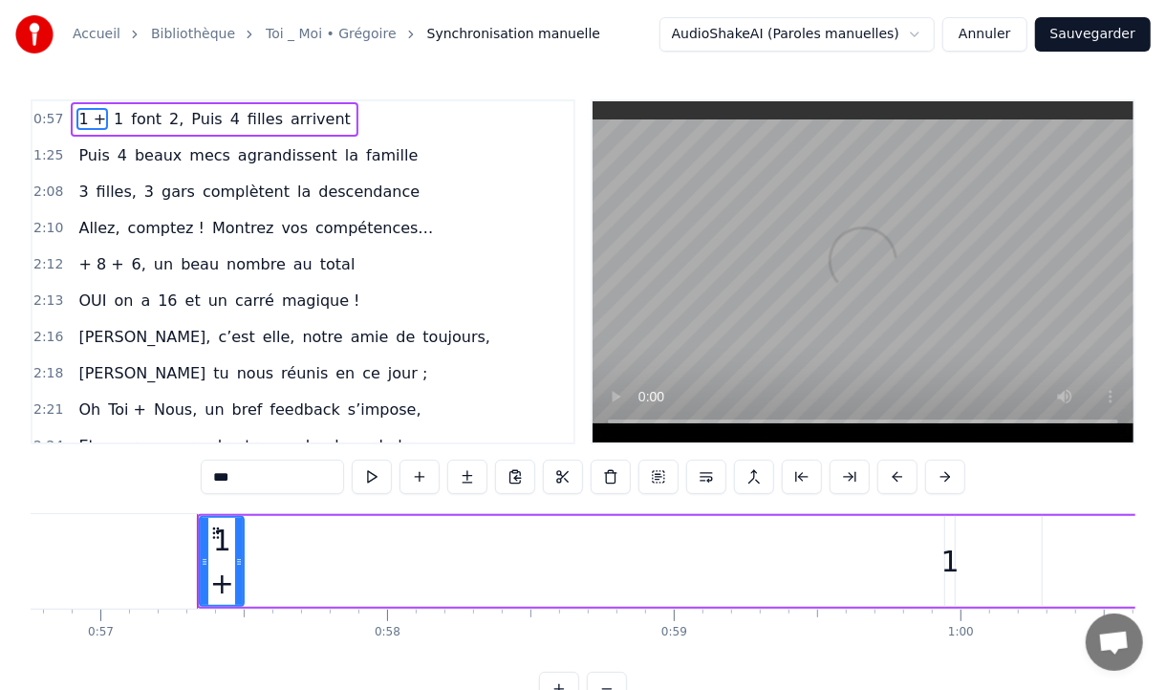
scroll to position [0, 16338]
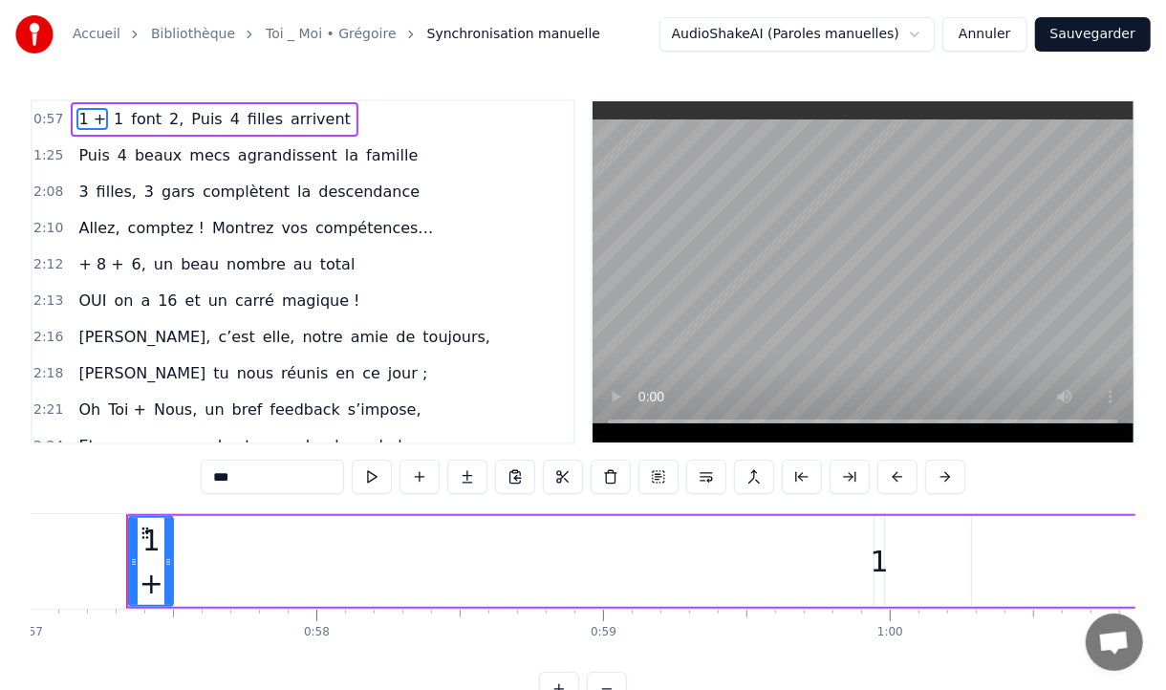
click at [568, 432] on div "0:57 1 + 1 font 2, Puis 4 filles arrivent 1:25 Puis 4 beaux mecs agrandissent l…" at bounding box center [583, 271] width 1104 height 345
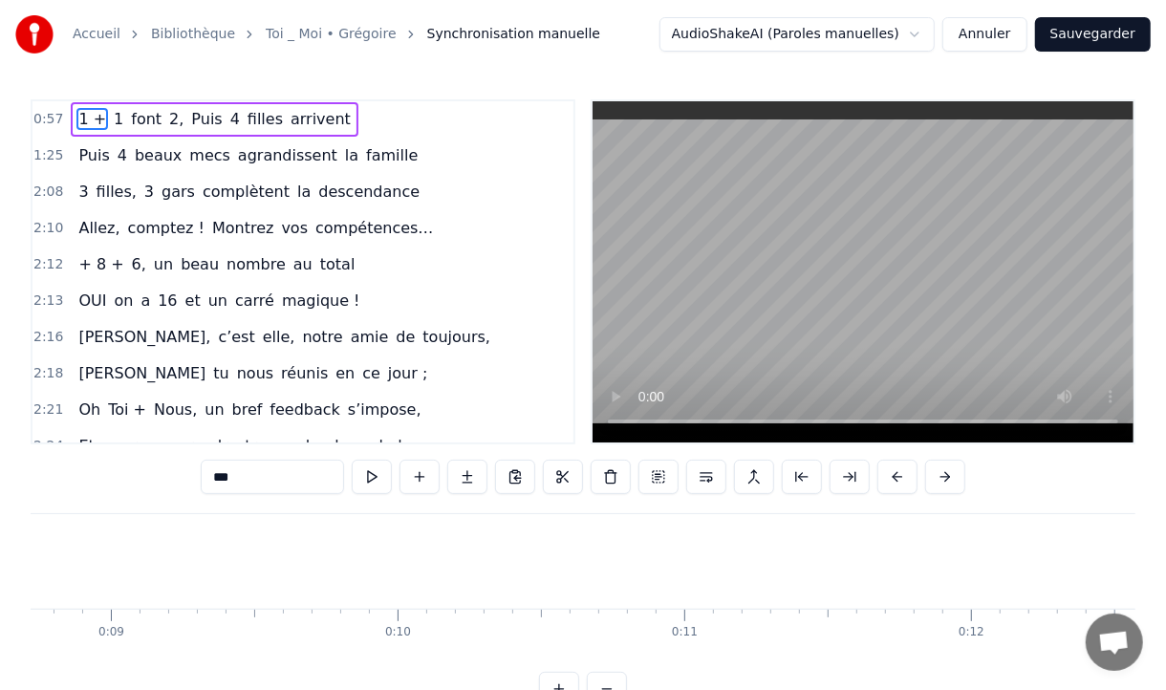
scroll to position [0, 2707]
click at [200, 601] on div "0:57 1 + 1 font 2, Puis 4 filles arrivent 1:25 Puis 4 beaux mecs agrandissent l…" at bounding box center [583, 402] width 1104 height 607
click at [46, 119] on span "0:57" at bounding box center [48, 119] width 30 height 19
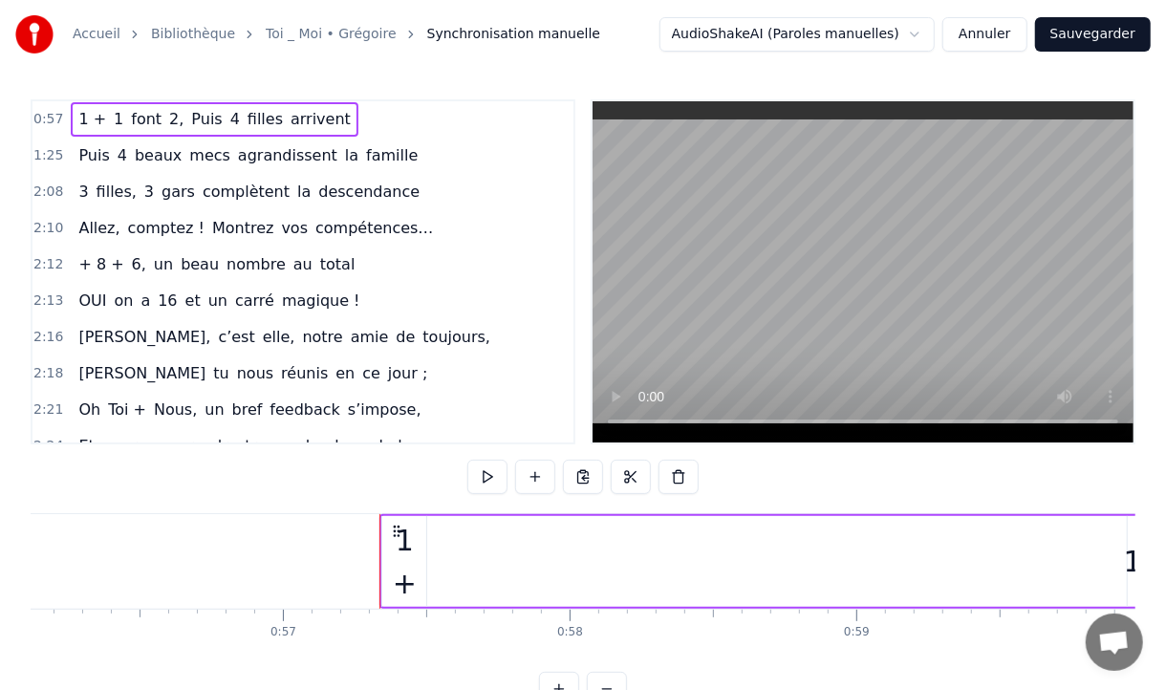
scroll to position [0, 16338]
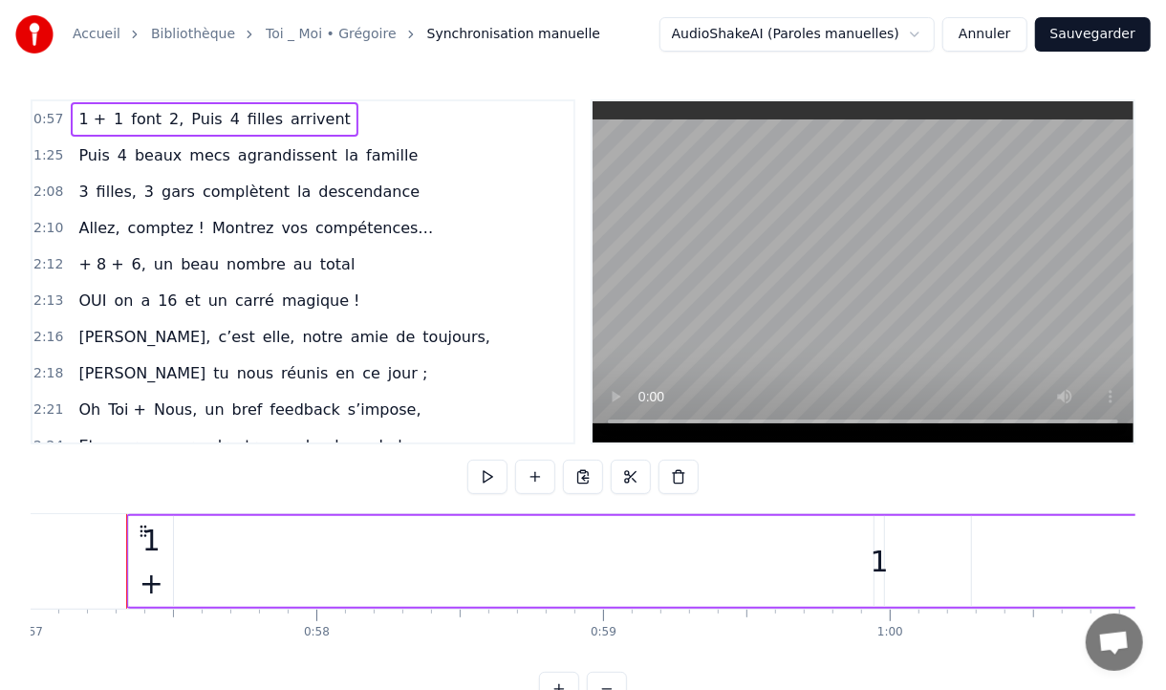
click at [54, 119] on span "0:57" at bounding box center [48, 119] width 30 height 19
click at [59, 119] on div "0:57 1 + 1 font 2, Puis 4 filles arrivent" at bounding box center [302, 119] width 541 height 36
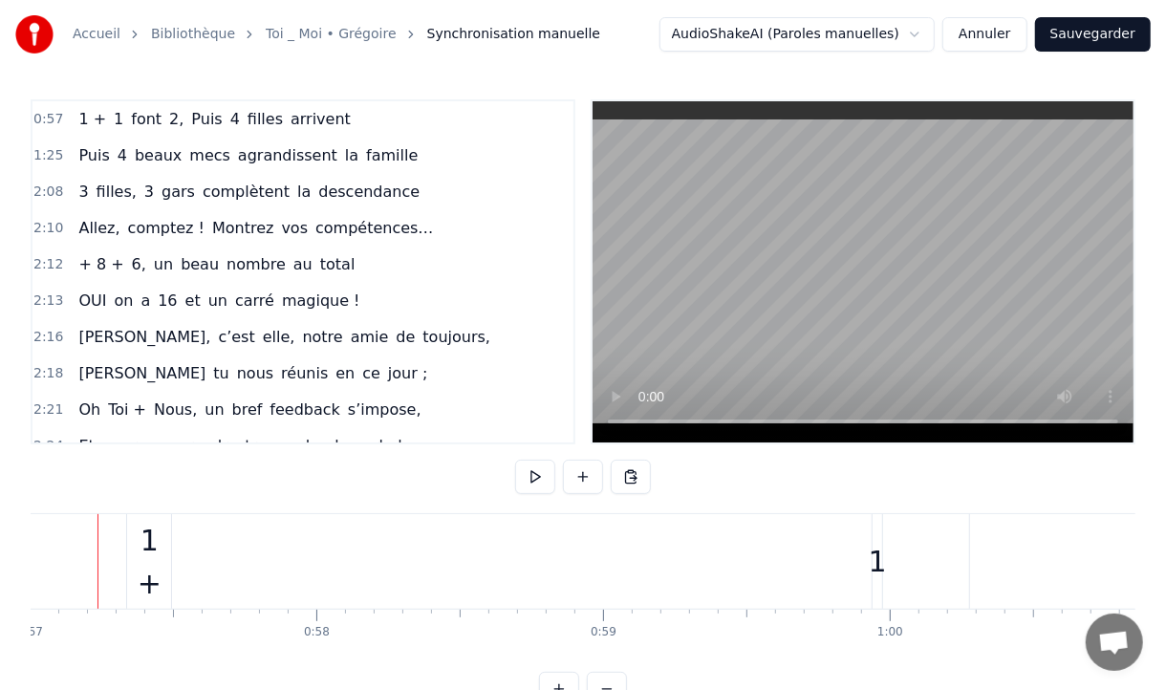
scroll to position [0, 16309]
drag, startPoint x: 179, startPoint y: 558, endPoint x: 28, endPoint y: 559, distance: 151.0
click at [27, 559] on div "Accueil Bibliothèque Toi _ Moi • [PERSON_NAME] manuelle AudioShakeAI (Paroles m…" at bounding box center [583, 353] width 1166 height 706
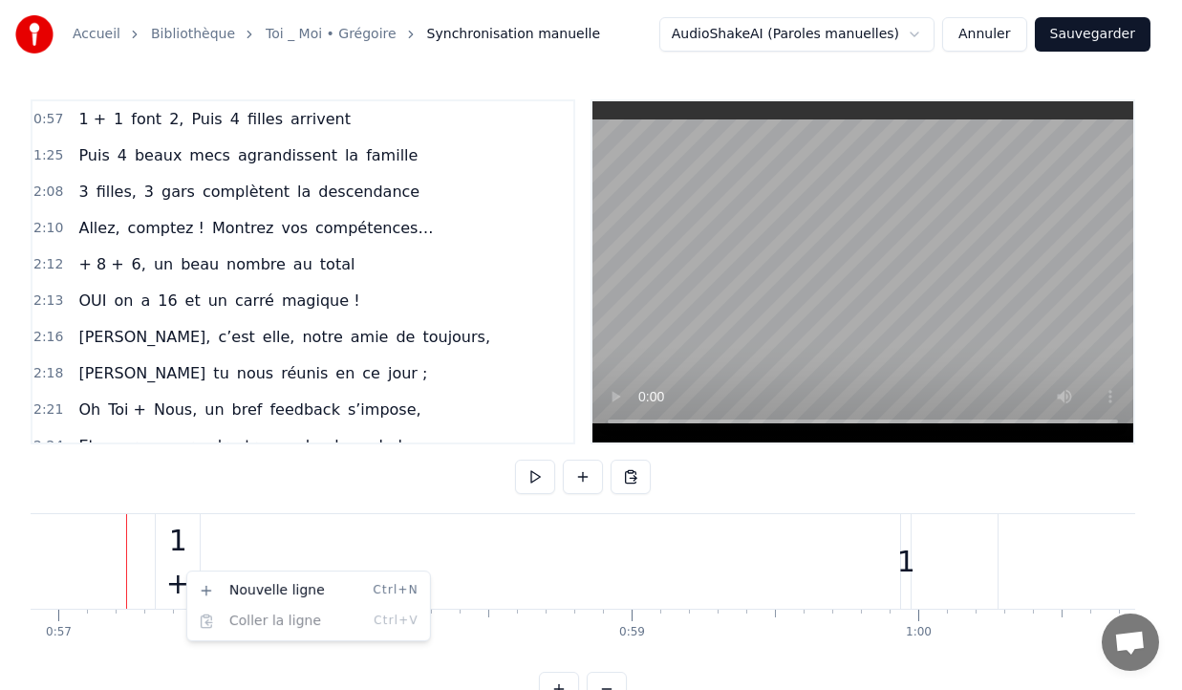
click at [184, 567] on html "Accueil Bibliothèque Toi _ Moi • [PERSON_NAME] manuelle AudioShakeAI (Paroles m…" at bounding box center [591, 368] width 1182 height 737
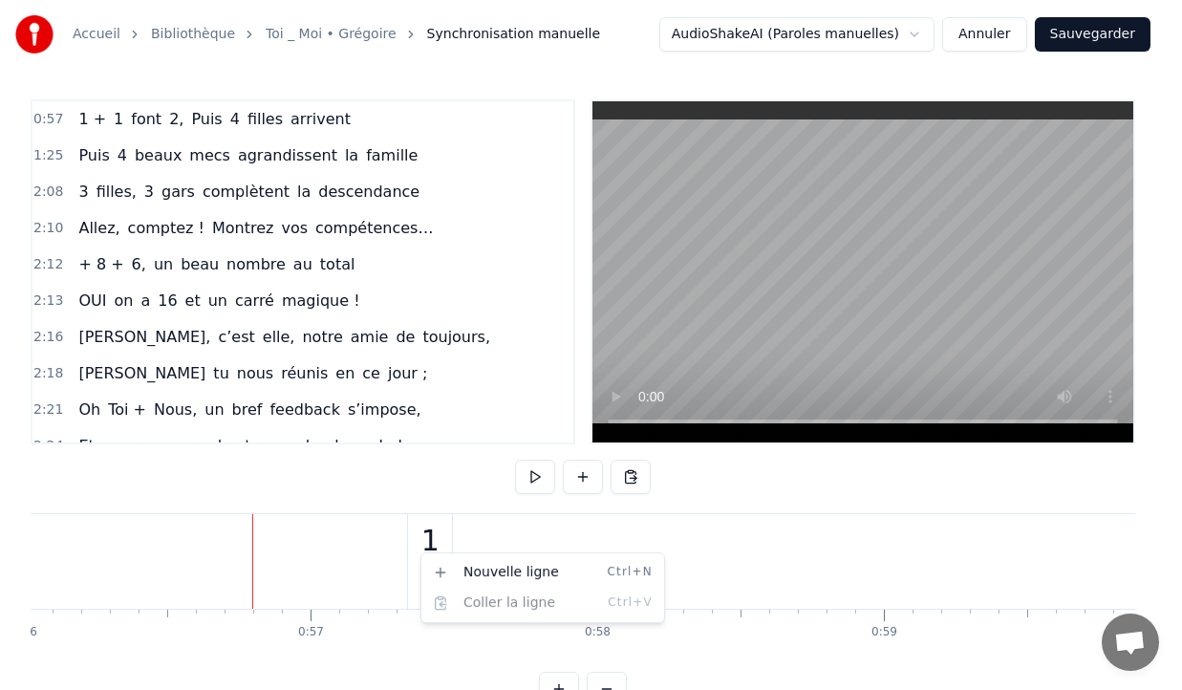
click at [420, 552] on html "Accueil Bibliothèque Toi _ Moi • [PERSON_NAME] manuelle AudioShakeAI (Paroles m…" at bounding box center [591, 368] width 1182 height 737
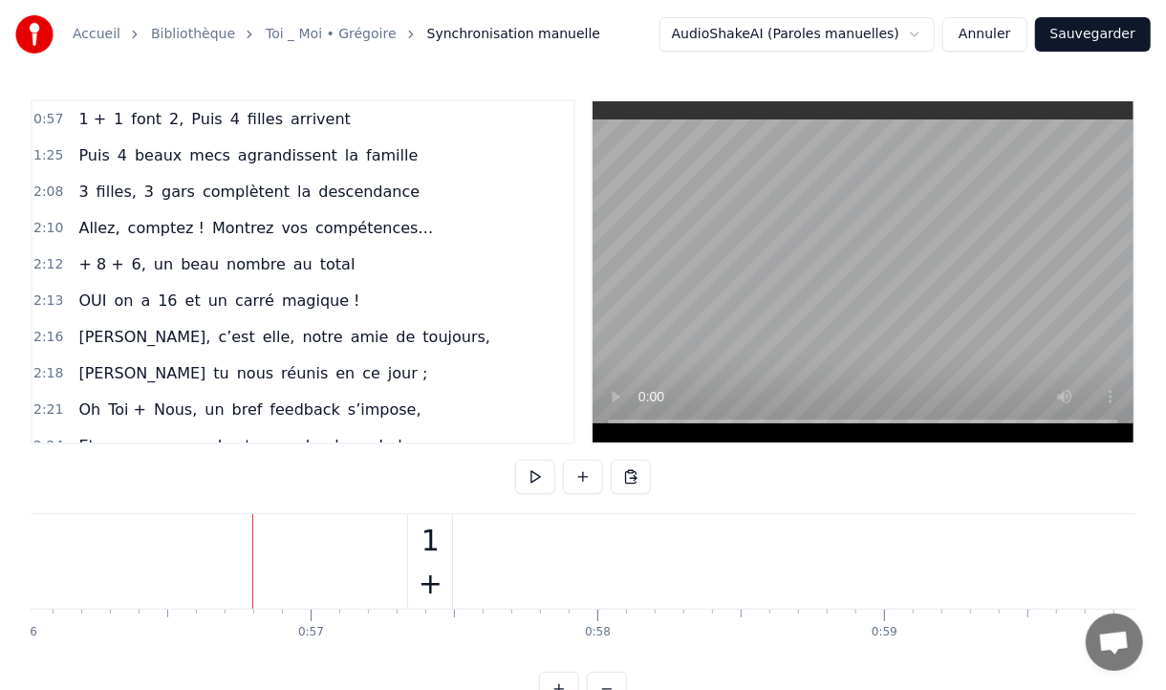
click at [95, 127] on span "1 +" at bounding box center [92, 119] width 32 height 22
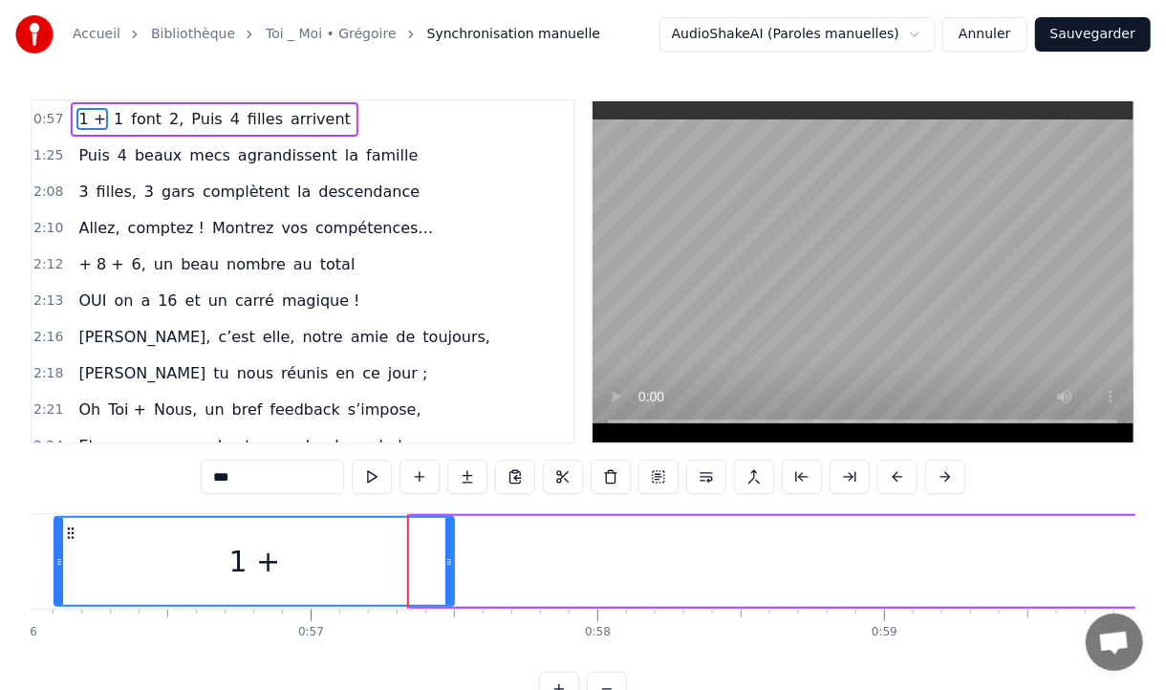
drag, startPoint x: 416, startPoint y: 555, endPoint x: 60, endPoint y: 568, distance: 355.7
click at [60, 568] on icon at bounding box center [59, 561] width 8 height 15
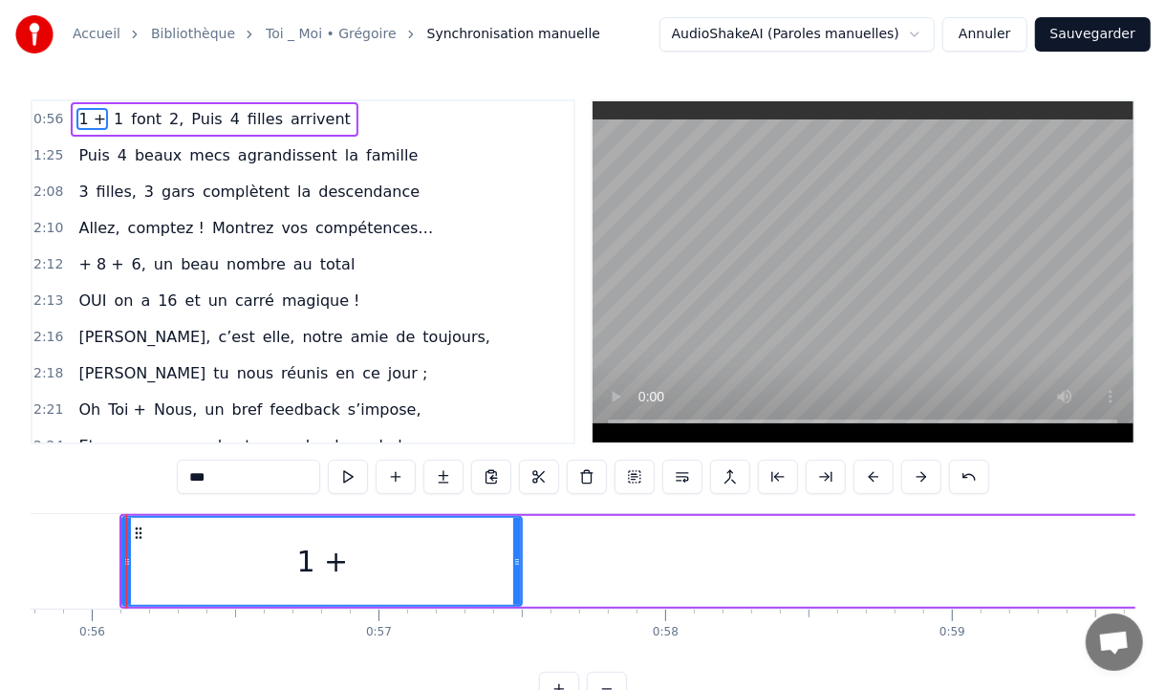
scroll to position [0, 15989]
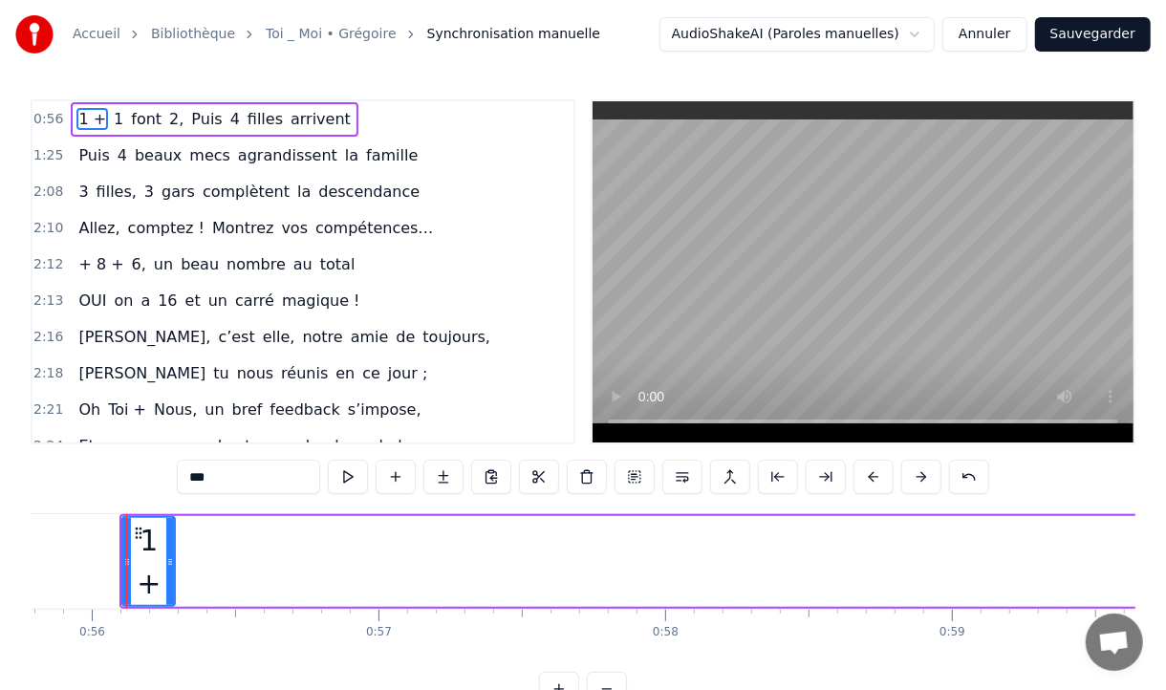
drag, startPoint x: 513, startPoint y: 563, endPoint x: 166, endPoint y: 594, distance: 348.2
click at [166, 594] on div at bounding box center [170, 561] width 8 height 87
drag, startPoint x: 127, startPoint y: 557, endPoint x: 19, endPoint y: 557, distance: 108.0
click at [19, 557] on div "Accueil Bibliothèque Toi _ Moi • [PERSON_NAME] manuelle AudioShakeAI (Paroles m…" at bounding box center [583, 353] width 1166 height 706
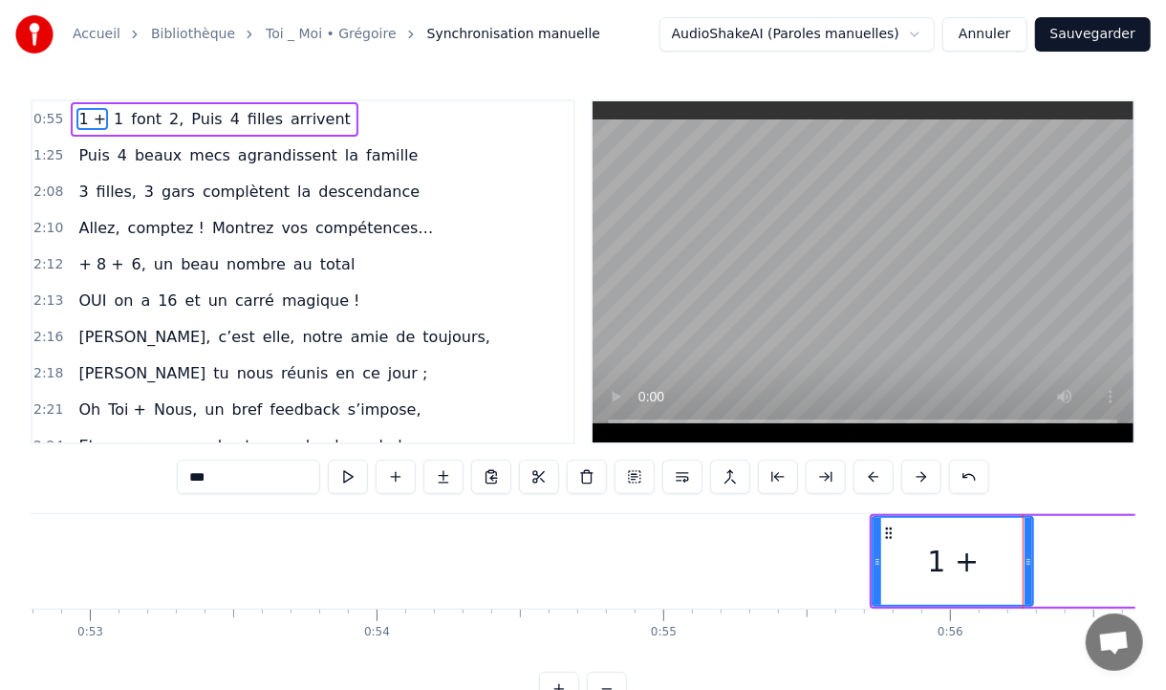
scroll to position [0, 15427]
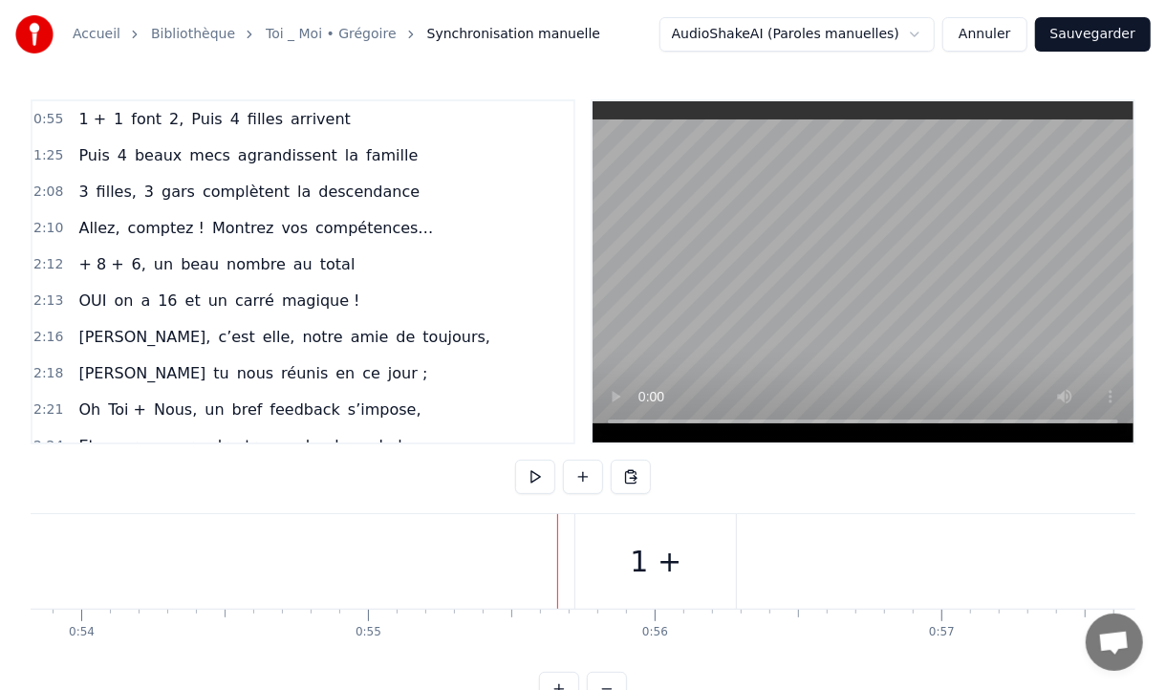
click at [622, 561] on div "1 +" at bounding box center [655, 561] width 161 height 95
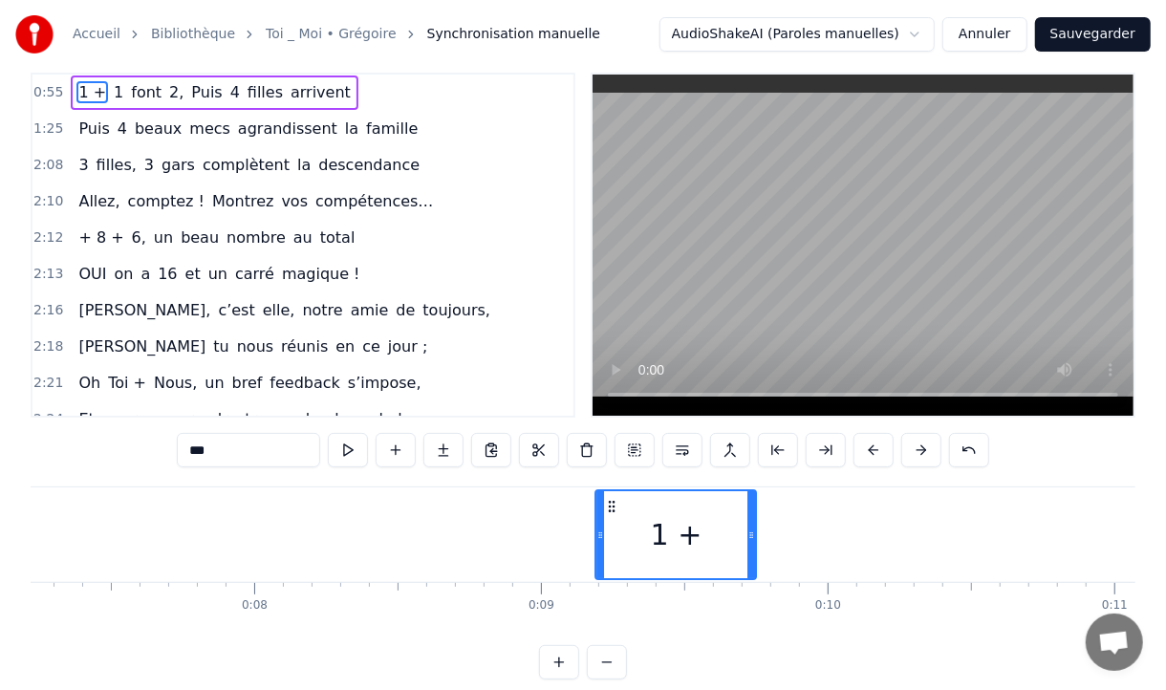
scroll to position [0, 2038]
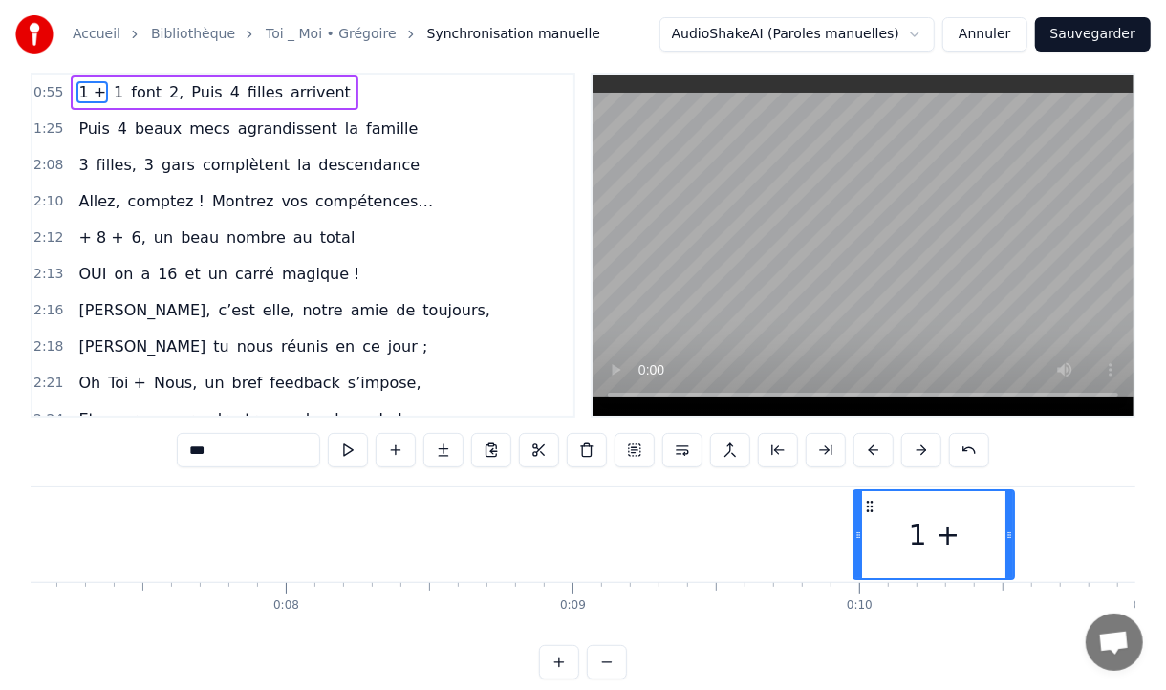
drag, startPoint x: 597, startPoint y: 534, endPoint x: 450, endPoint y: 482, distance: 156.2
click at [451, 482] on div "0:55 1 + 1 font 2, Puis 4 filles arrivent 1:25 Puis 4 beaux mecs agrandissent l…" at bounding box center [583, 376] width 1104 height 607
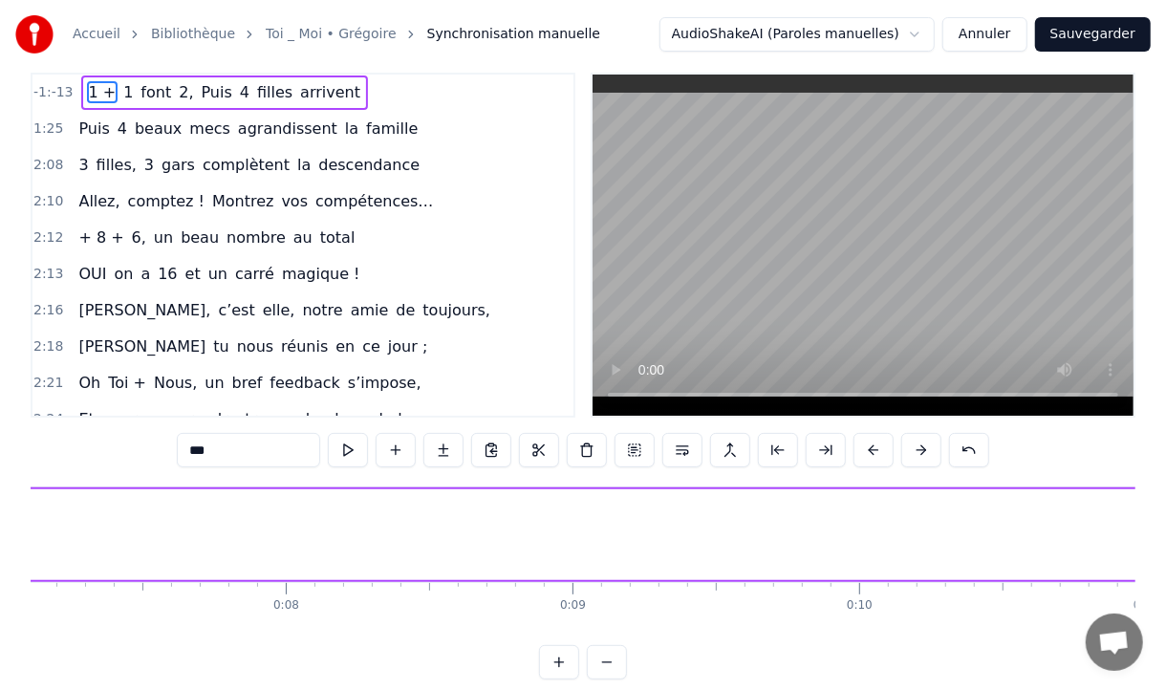
click at [606, 675] on button at bounding box center [607, 662] width 40 height 34
click at [604, 679] on button at bounding box center [607, 662] width 40 height 34
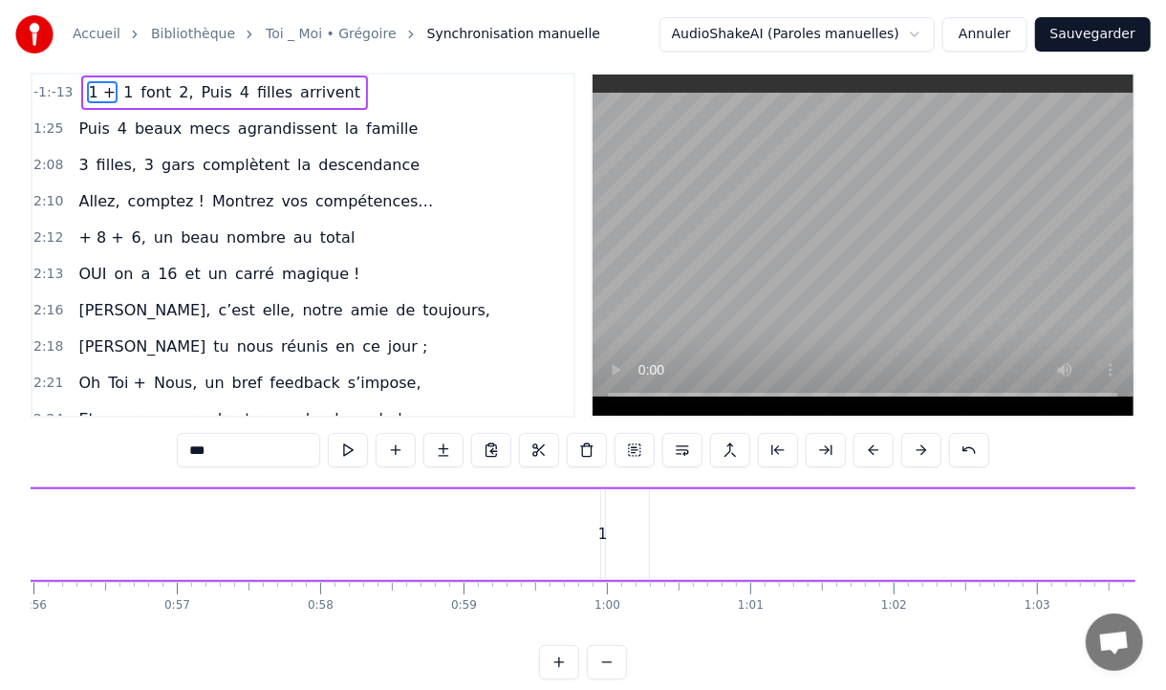
scroll to position [0, 7913]
drag, startPoint x: 709, startPoint y: 528, endPoint x: 685, endPoint y: 537, distance: 25.4
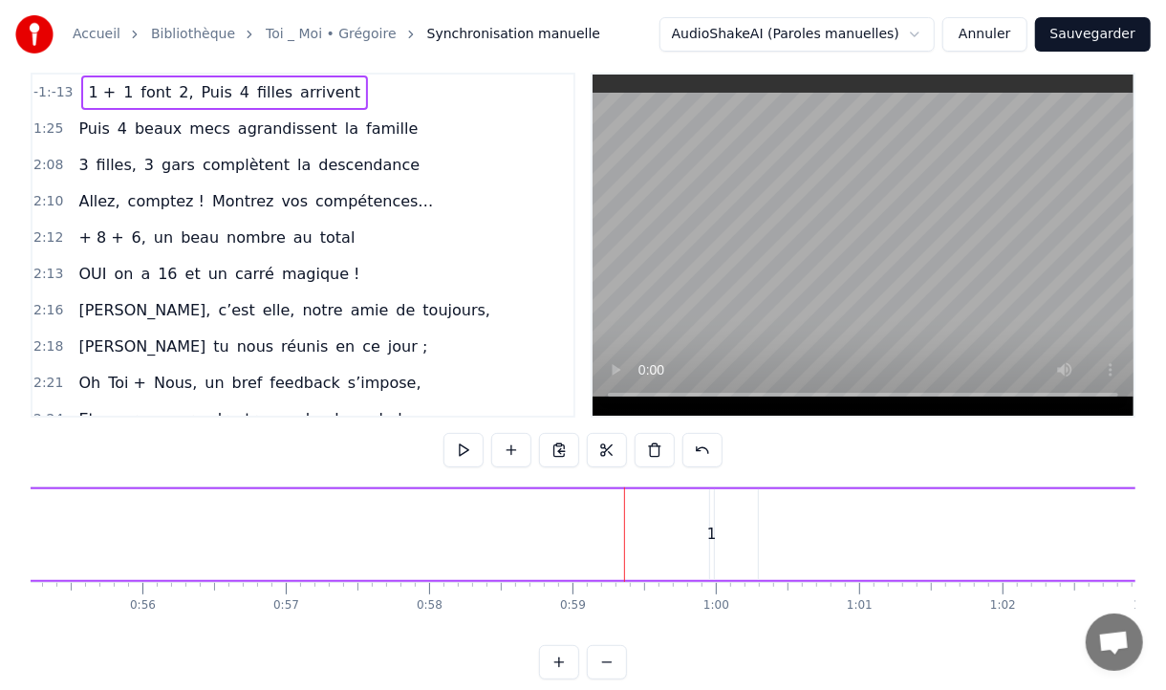
click at [713, 533] on div "1" at bounding box center [712, 535] width 10 height 22
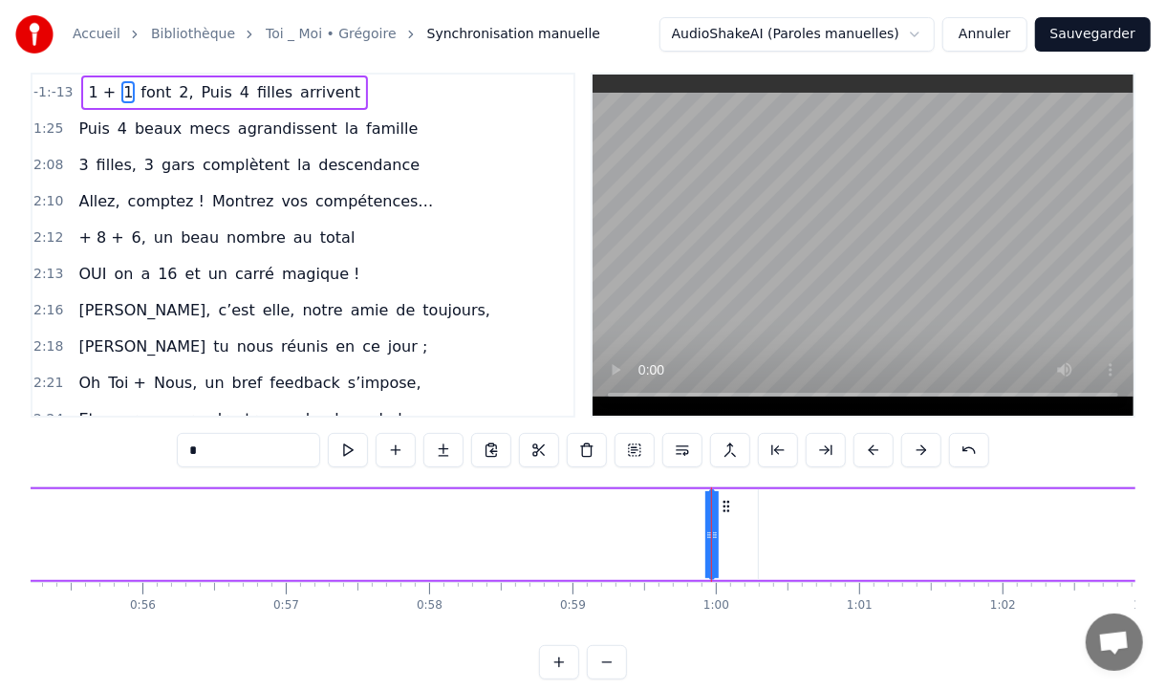
scroll to position [0, 0]
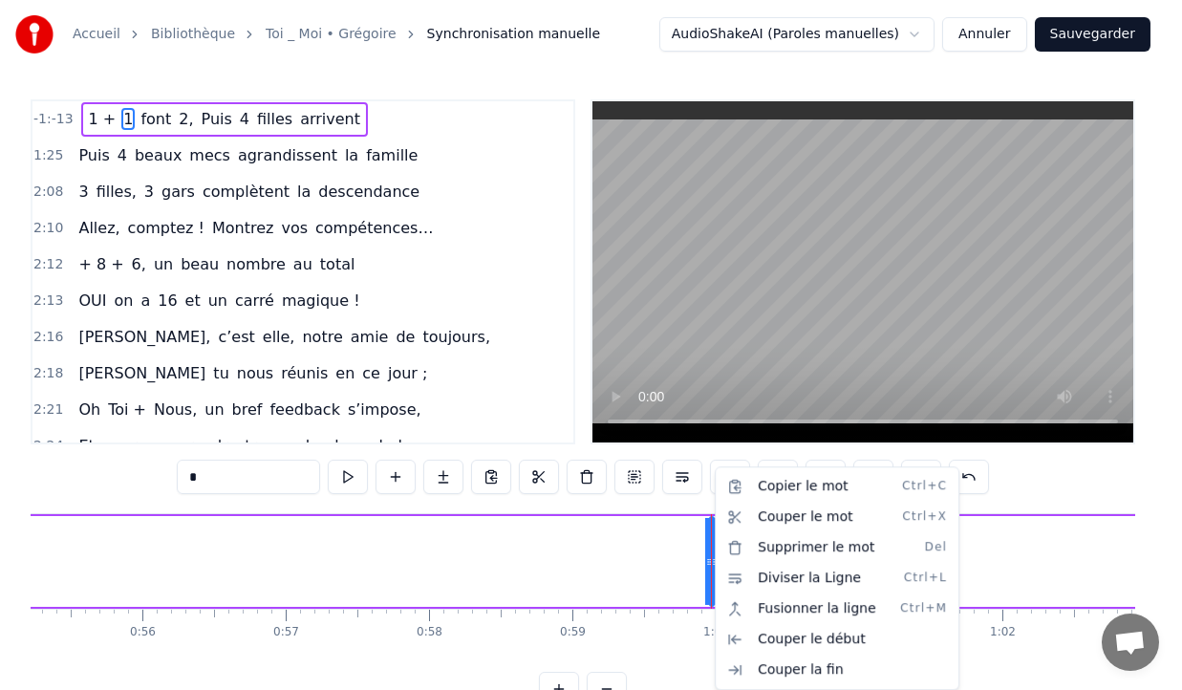
click at [150, 128] on html "Accueil Bibliothèque Toi _ Moi • [PERSON_NAME] manuelle AudioShakeAI (Paroles m…" at bounding box center [591, 368] width 1182 height 737
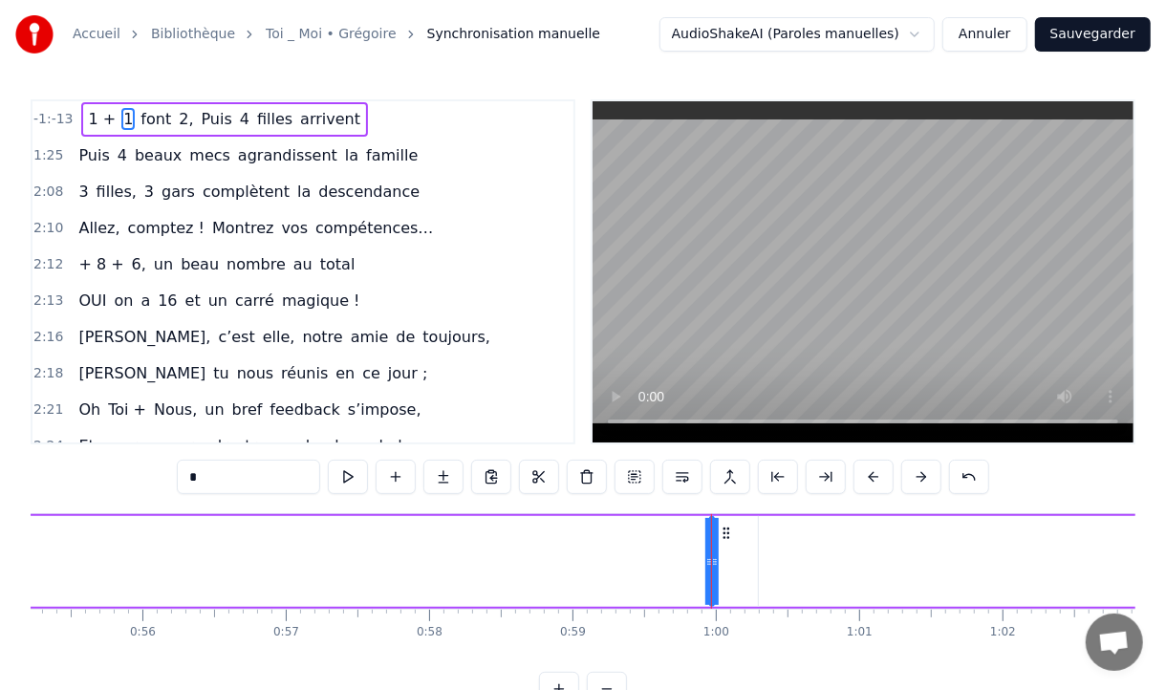
click at [96, 121] on span "1 +" at bounding box center [103, 119] width 32 height 22
type input "***"
click at [121, 120] on span "1" at bounding box center [127, 119] width 13 height 22
click at [149, 118] on span "font" at bounding box center [156, 119] width 34 height 22
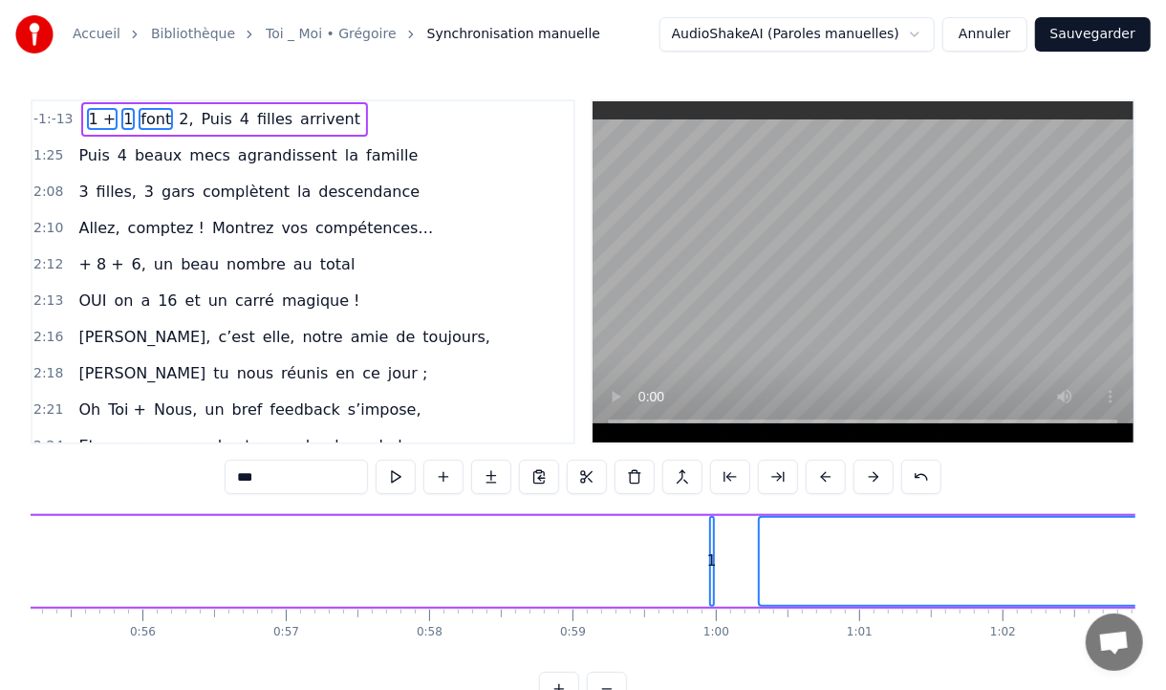
click at [177, 120] on span "2," at bounding box center [186, 119] width 18 height 22
click at [204, 123] on span "Puis" at bounding box center [217, 119] width 34 height 22
click at [238, 122] on span "4" at bounding box center [244, 119] width 13 height 22
click at [255, 122] on span "filles" at bounding box center [274, 119] width 39 height 22
click at [298, 118] on span "arrivent" at bounding box center [330, 119] width 64 height 22
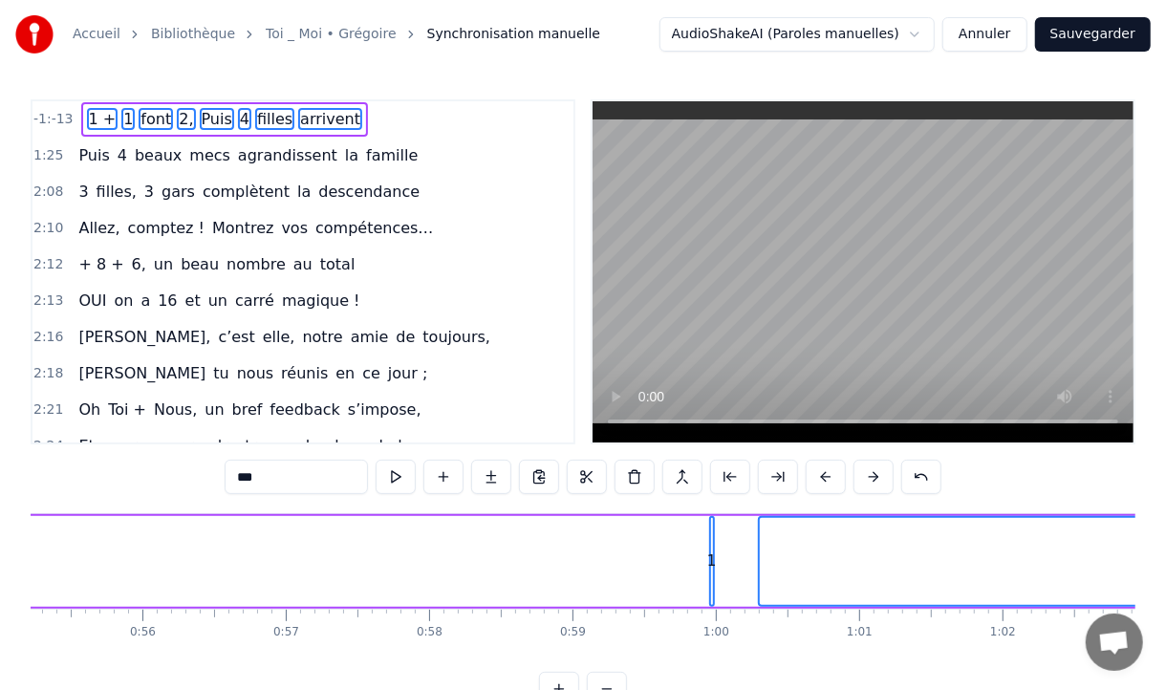
drag, startPoint x: 296, startPoint y: 118, endPoint x: 64, endPoint y: 563, distance: 502.1
click at [64, 563] on div "-1:-13 1 + 1 font 2, Puis 4 filles arrivent 1:25 Puis 4 beaux mecs agrandissent…" at bounding box center [583, 402] width 1104 height 607
click at [1002, 24] on button "Annuler" at bounding box center [984, 34] width 84 height 34
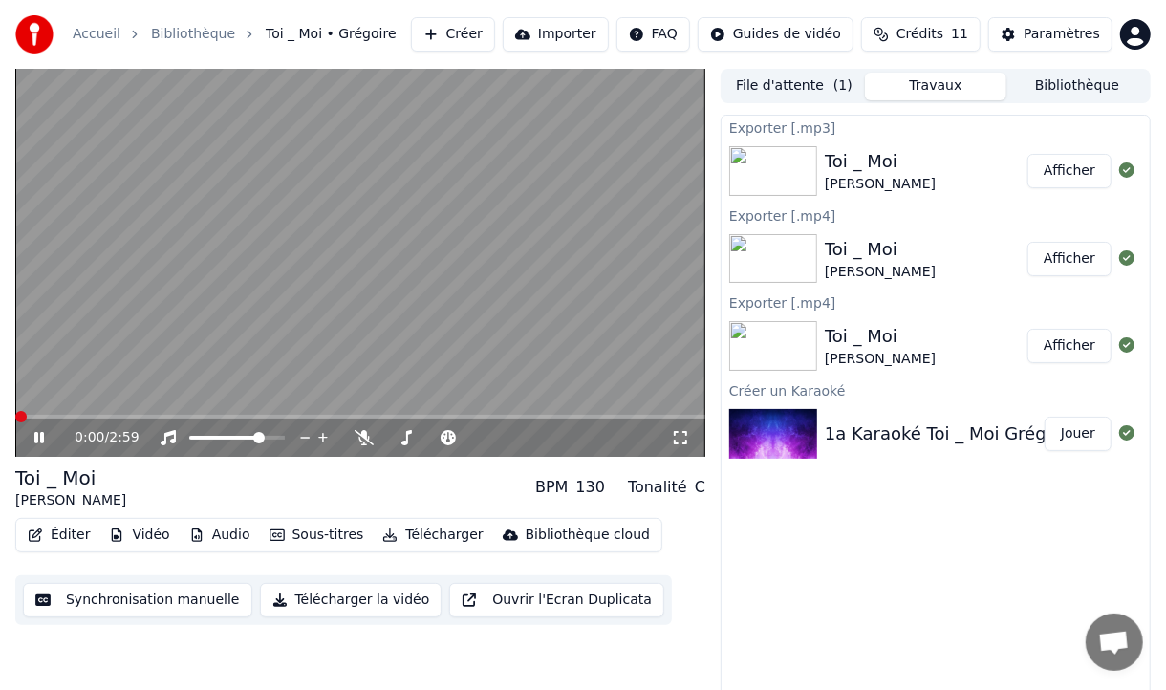
click at [15, 417] on span at bounding box center [20, 416] width 11 height 11
click at [35, 436] on icon at bounding box center [53, 437] width 44 height 15
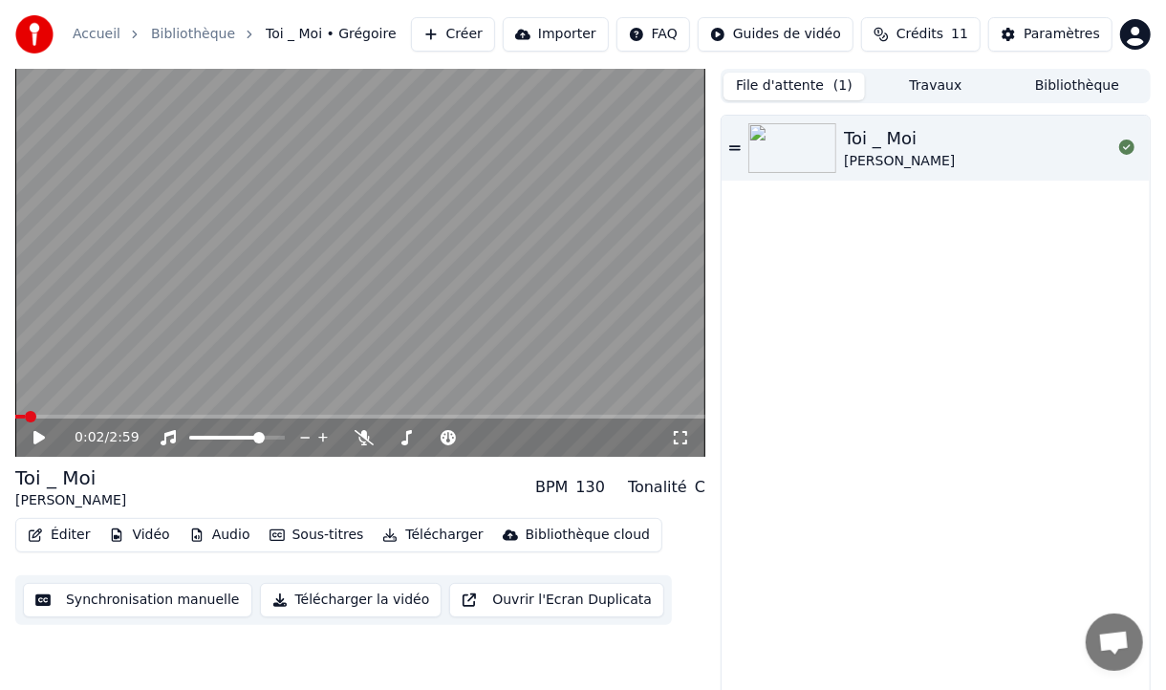
click at [813, 77] on button "File d'attente ( 1 )" at bounding box center [793, 87] width 141 height 28
click at [943, 86] on button "Travaux" at bounding box center [935, 87] width 141 height 28
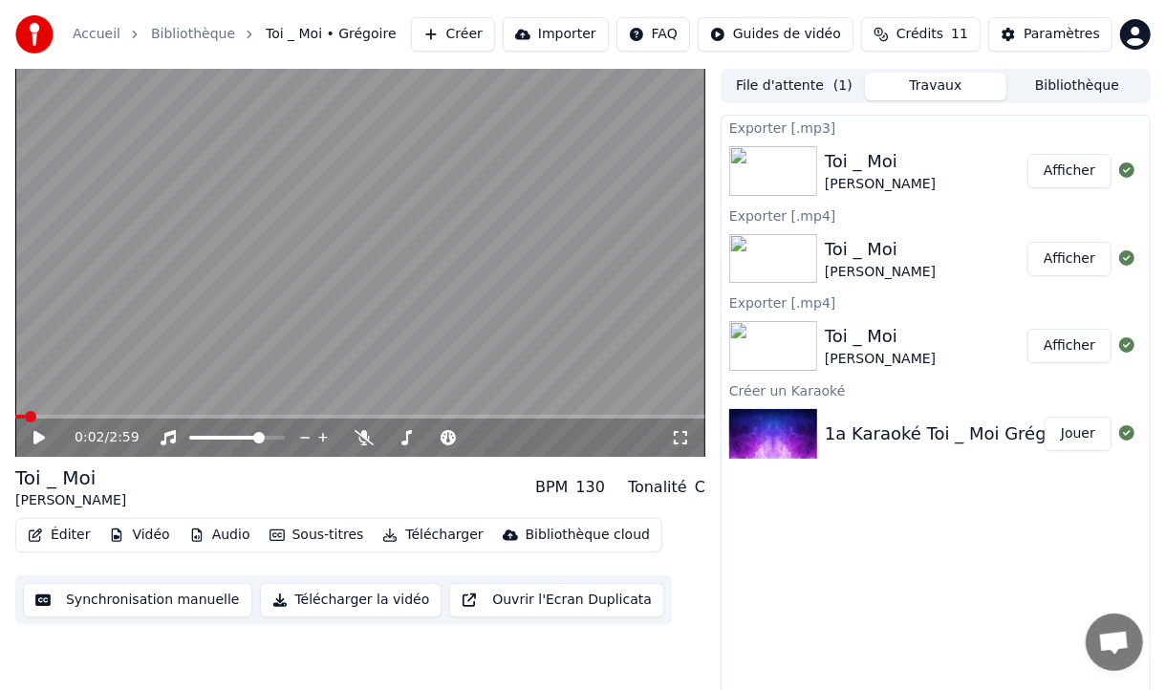
click at [66, 532] on button "Éditer" at bounding box center [58, 535] width 77 height 27
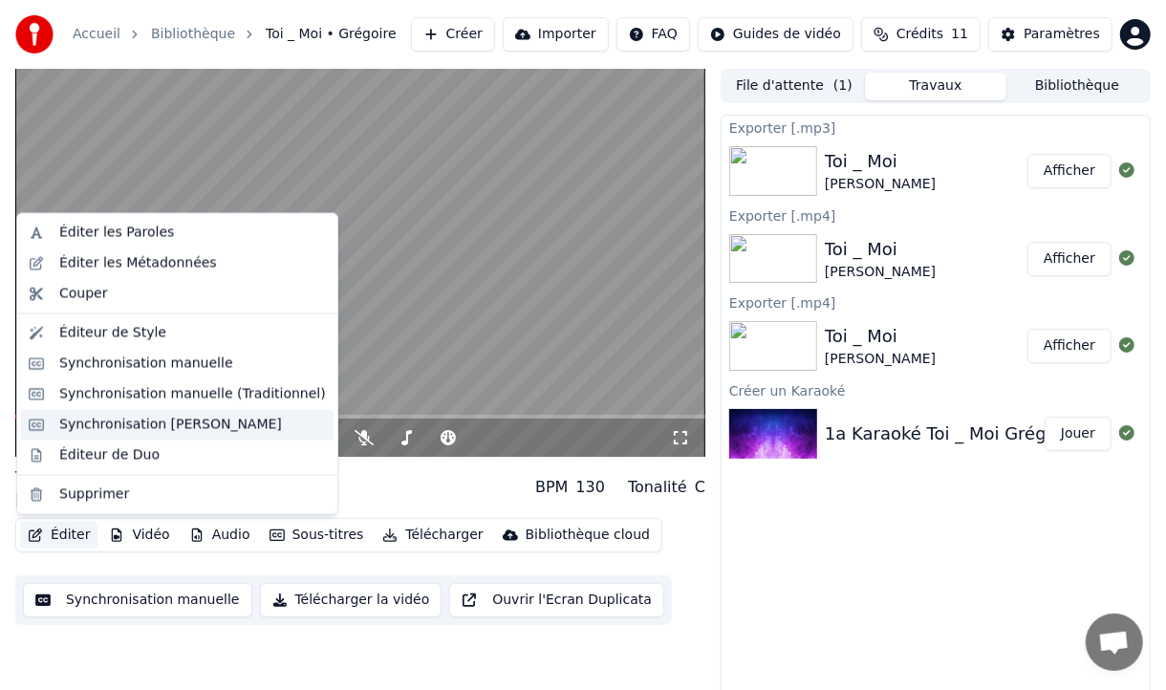
click at [80, 421] on div "Synchronisation [PERSON_NAME]" at bounding box center [170, 424] width 223 height 19
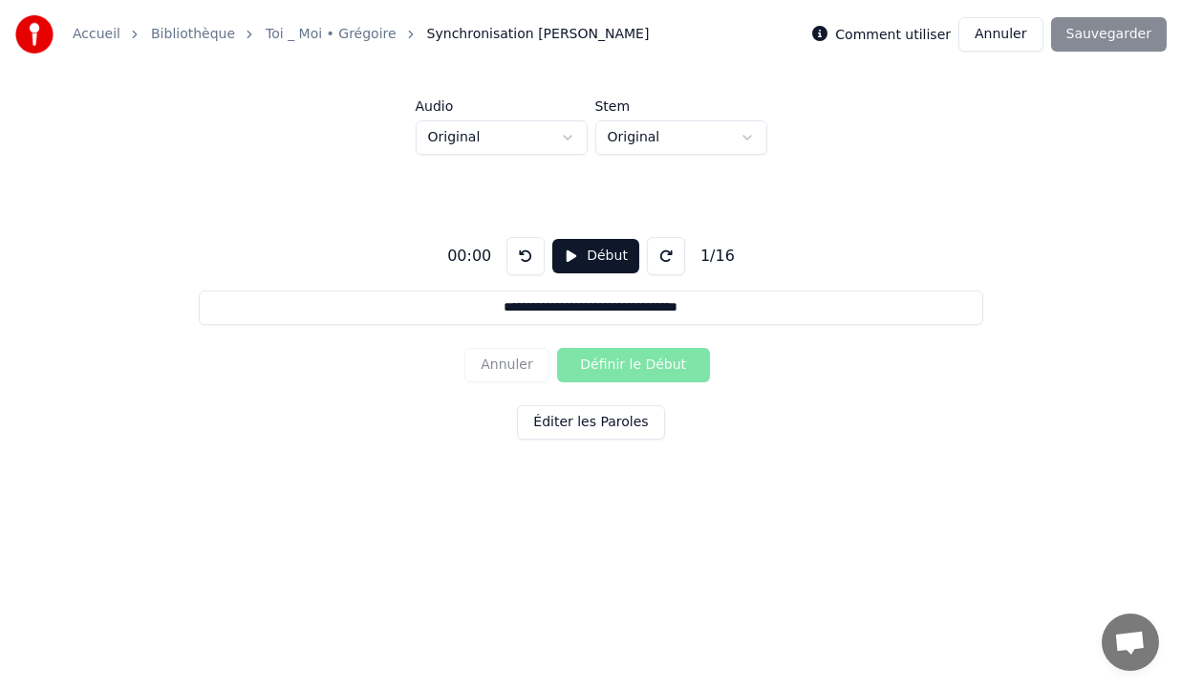
click at [610, 355] on div "Annuler Définir le Début" at bounding box center [590, 365] width 252 height 50
click at [614, 362] on div "Annuler Définir le Début" at bounding box center [590, 365] width 252 height 50
click at [496, 310] on input "**********" at bounding box center [591, 307] width 784 height 34
drag, startPoint x: 197, startPoint y: 312, endPoint x: 223, endPoint y: 312, distance: 25.8
click at [223, 312] on div "**********" at bounding box center [591, 334] width 1121 height 358
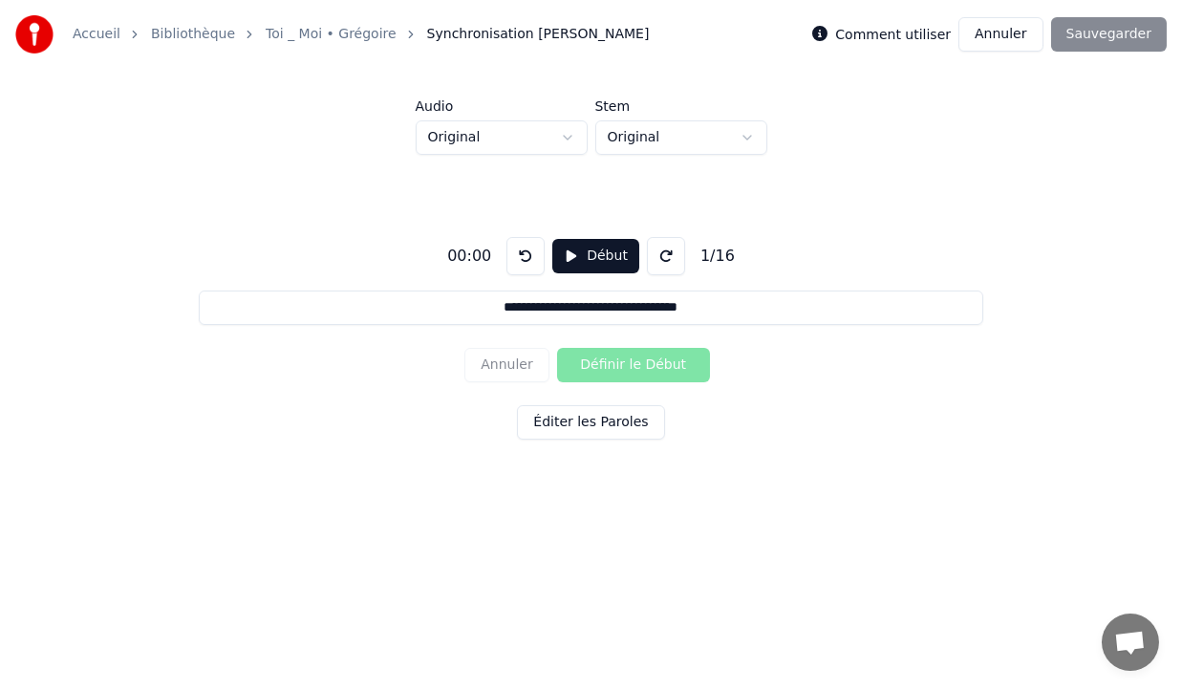
click at [595, 370] on div "Annuler Définir le Début" at bounding box center [590, 365] width 252 height 50
click at [209, 309] on input "**********" at bounding box center [591, 307] width 784 height 34
click at [458, 250] on div "00:00" at bounding box center [468, 256] width 59 height 23
drag, startPoint x: 454, startPoint y: 253, endPoint x: 470, endPoint y: 259, distance: 17.2
click at [472, 252] on div "00:00" at bounding box center [468, 256] width 59 height 23
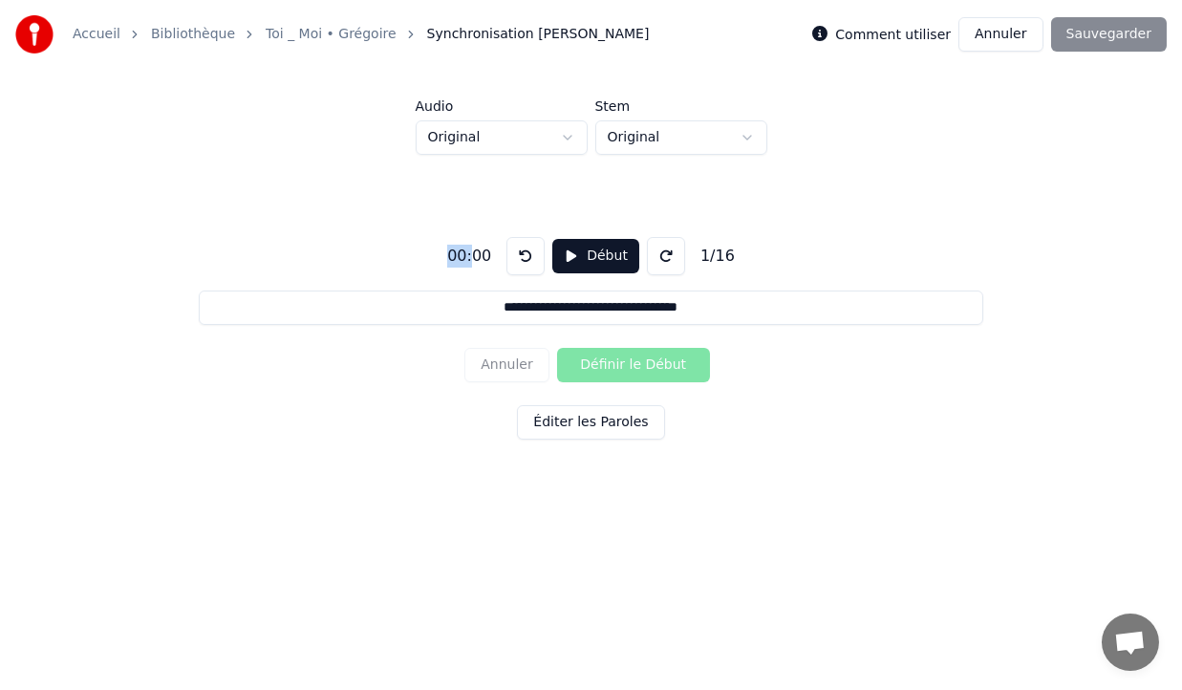
click at [659, 256] on button at bounding box center [666, 256] width 38 height 38
click at [611, 424] on button "Éditer les Paroles" at bounding box center [590, 422] width 147 height 34
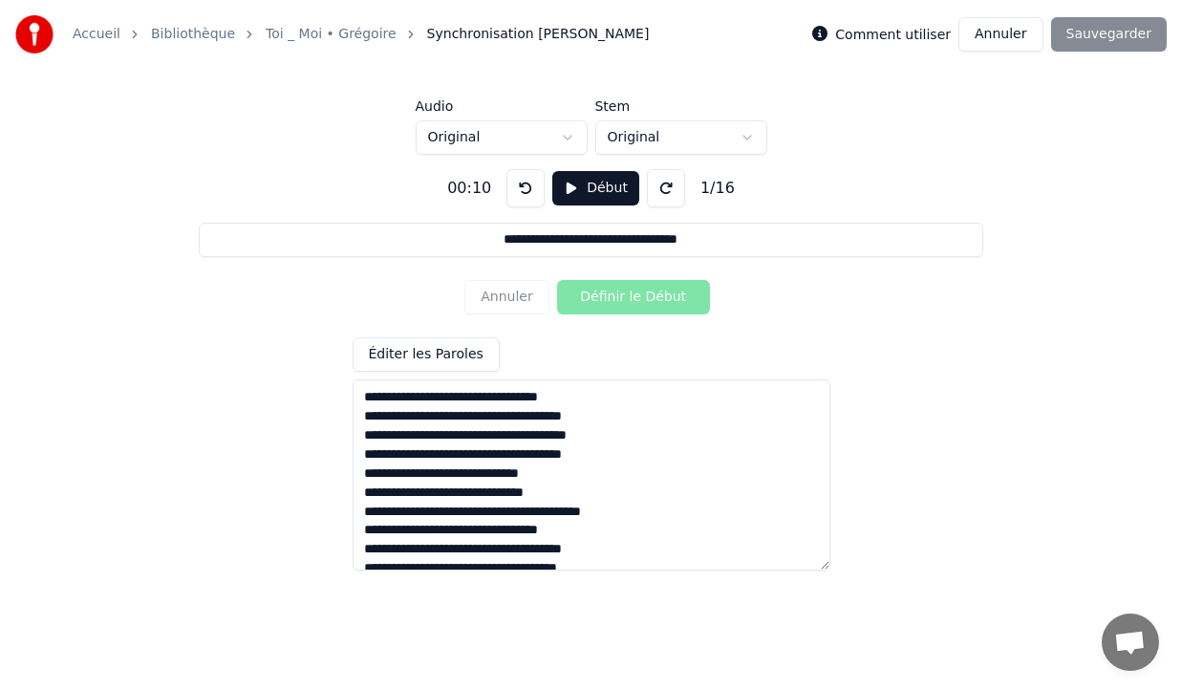
click at [366, 399] on textarea "**********" at bounding box center [592, 474] width 478 height 191
click at [604, 185] on button "Début" at bounding box center [595, 188] width 87 height 34
click at [1031, 43] on button "Annuler" at bounding box center [1000, 34] width 84 height 34
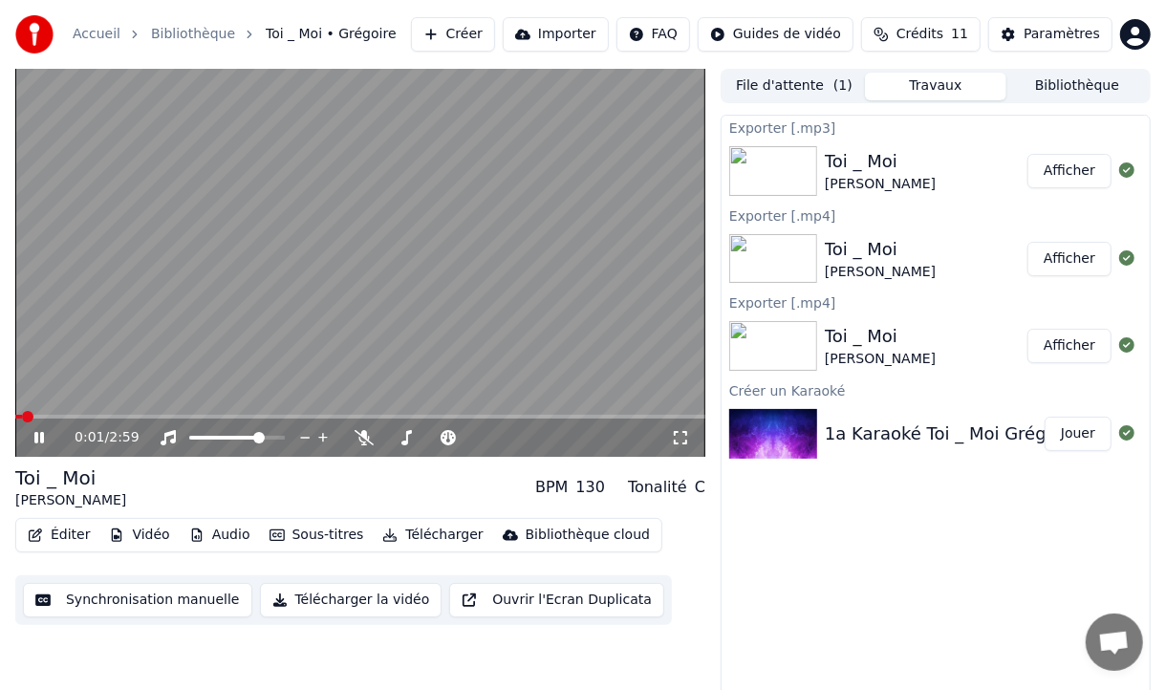
click at [37, 439] on icon at bounding box center [39, 437] width 10 height 11
click at [76, 535] on button "Éditer" at bounding box center [58, 535] width 77 height 27
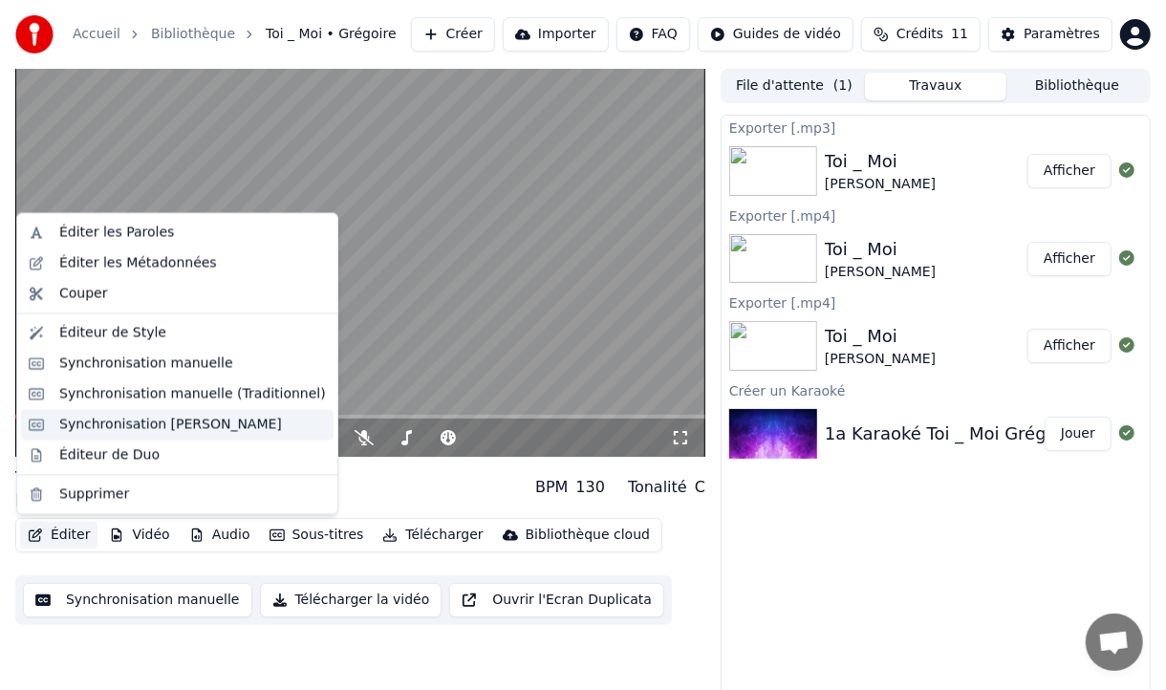
click at [210, 429] on div "Synchronisation [PERSON_NAME]" at bounding box center [170, 424] width 223 height 19
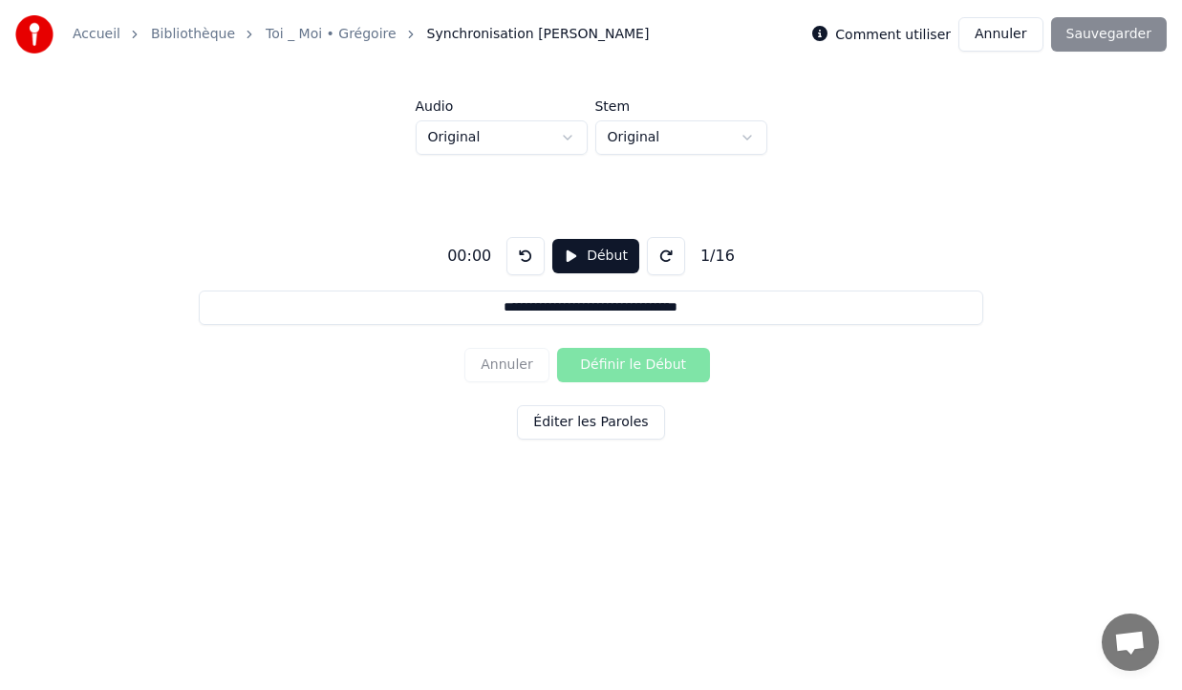
click at [1001, 32] on button "Annuler" at bounding box center [1000, 34] width 84 height 34
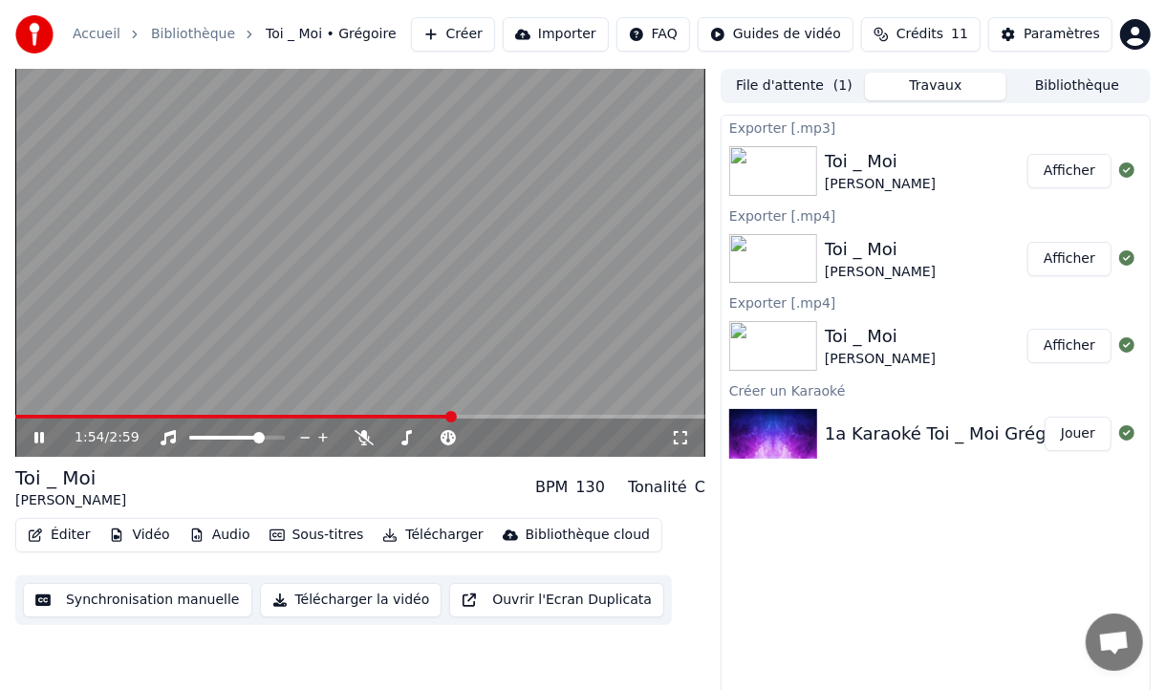
click at [31, 426] on div "1:54 / 2:59" at bounding box center [360, 437] width 690 height 38
click at [34, 440] on icon at bounding box center [53, 437] width 44 height 15
drag, startPoint x: 158, startPoint y: 604, endPoint x: 127, endPoint y: 670, distance: 72.7
click at [127, 670] on div "1:55 / 2:59 Toi _ Moi Grégoire BPM 130 Tonalité C Éditer Vidéo Audio Sous-titre…" at bounding box center [360, 385] width 690 height 632
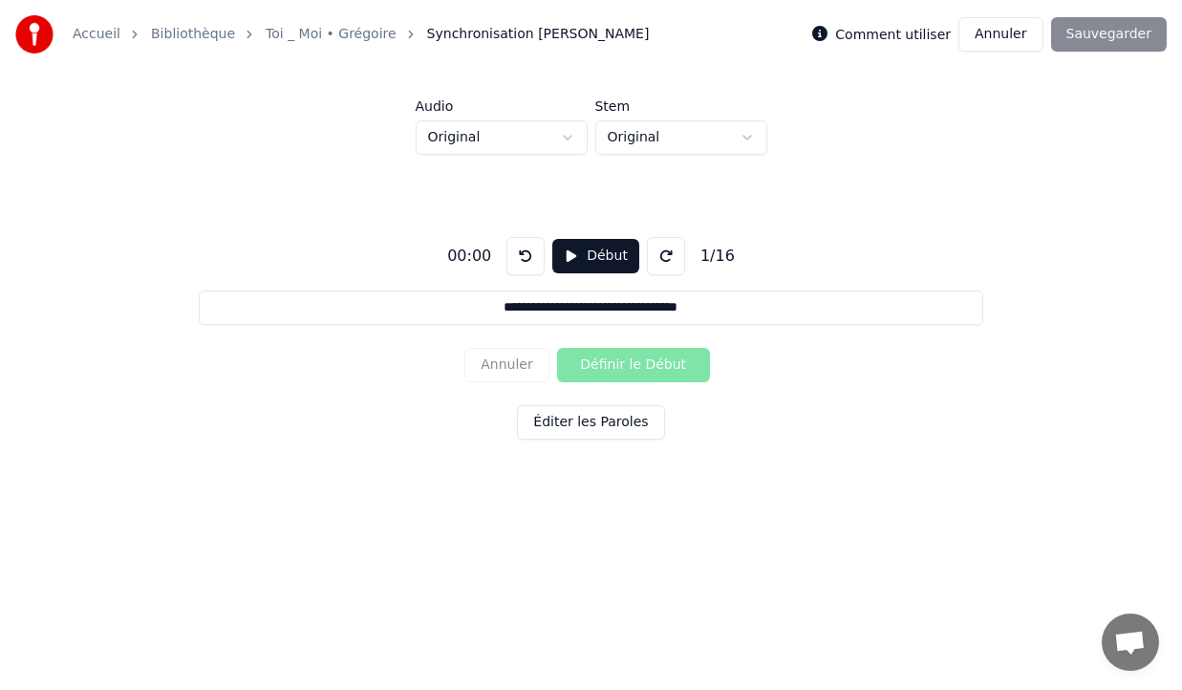
click at [1027, 27] on button "Annuler" at bounding box center [1000, 34] width 84 height 34
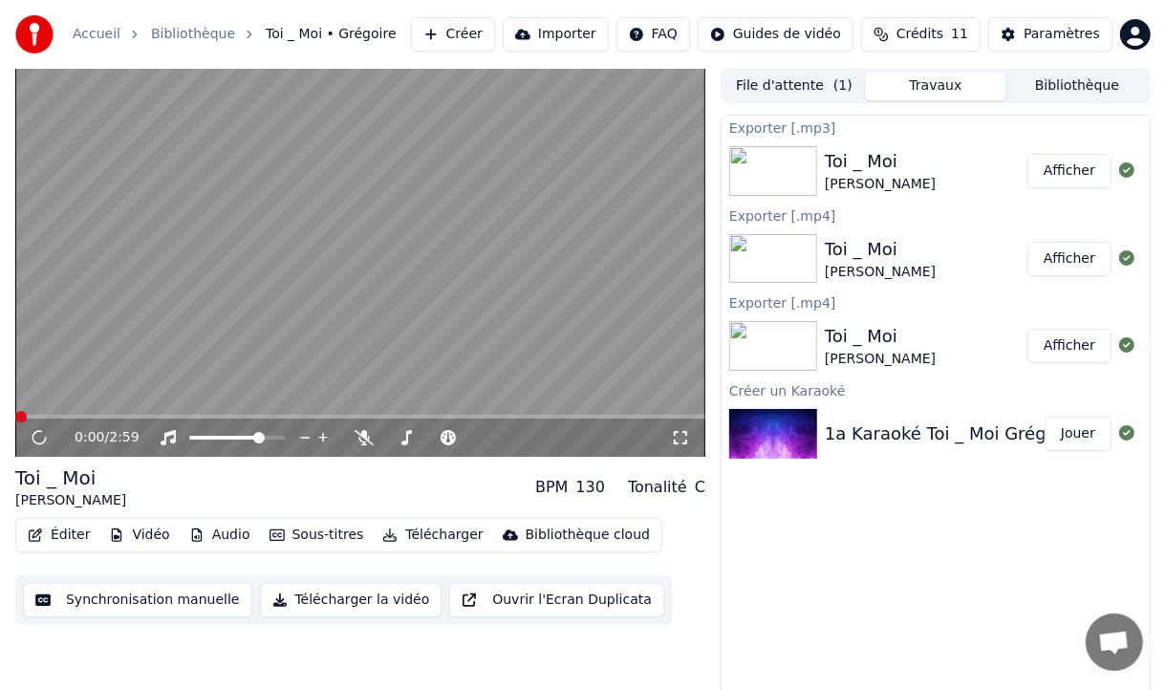
click at [107, 605] on button "Synchronisation manuelle" at bounding box center [137, 600] width 229 height 34
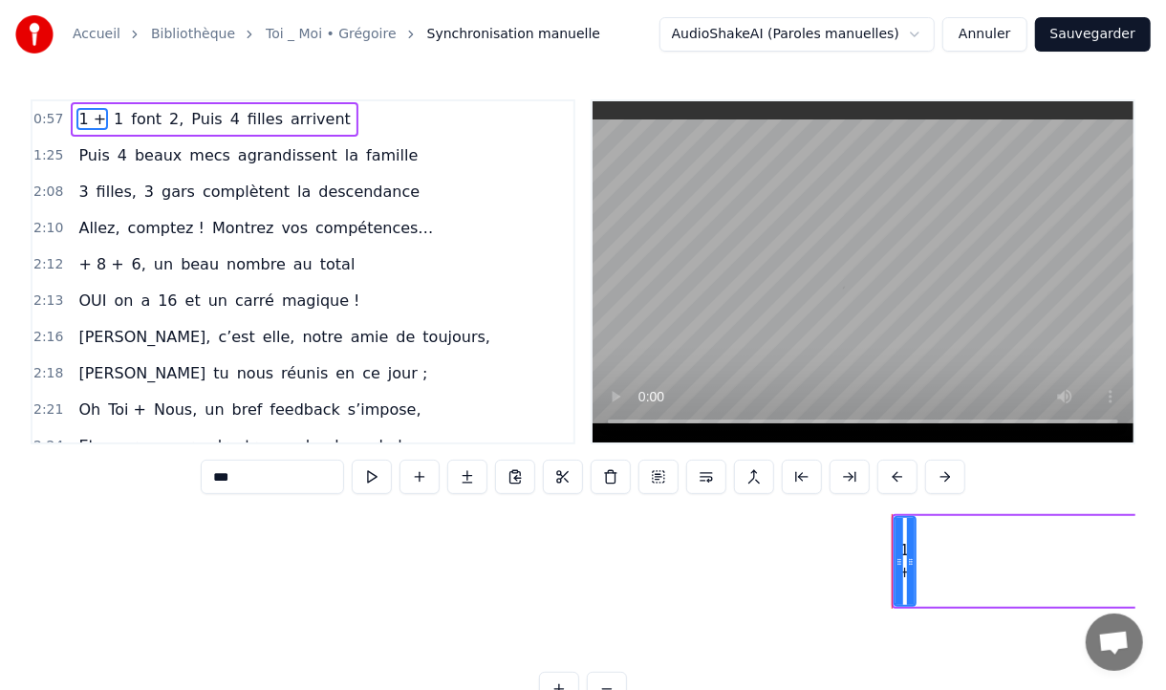
scroll to position [0, 8121]
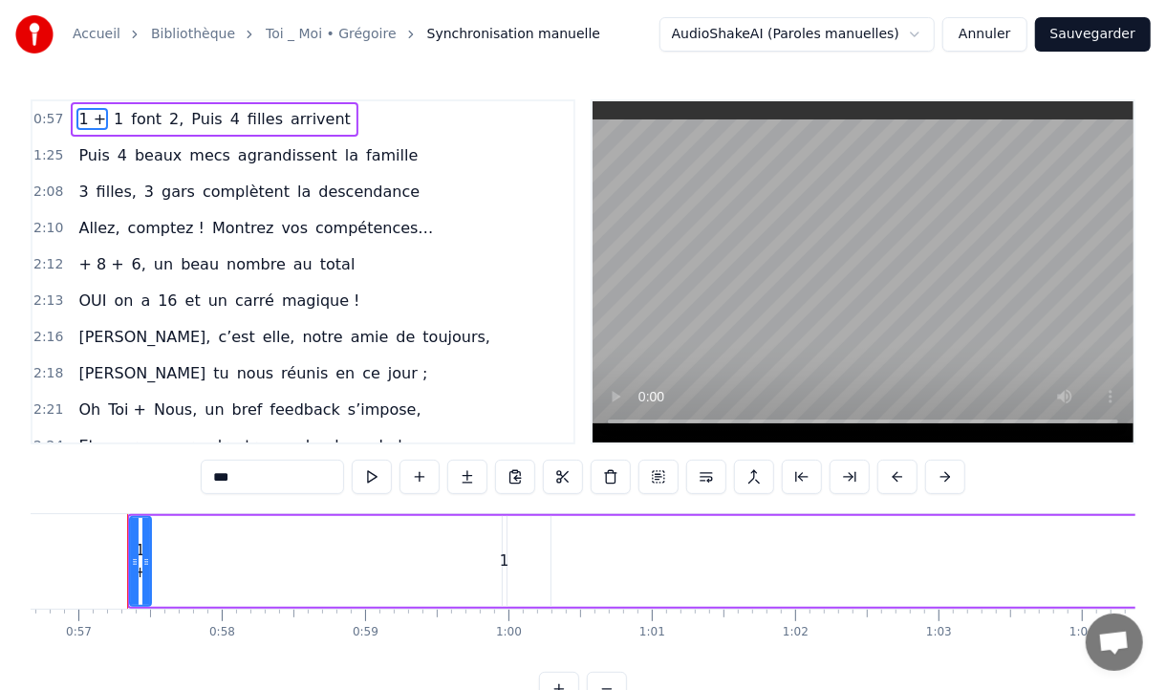
click at [138, 558] on div "1 +" at bounding box center [140, 561] width 19 height 43
click at [128, 562] on html "Accueil Bibliothèque Toi _ Moi • [PERSON_NAME] manuelle AudioShakeAI (Paroles m…" at bounding box center [583, 368] width 1166 height 737
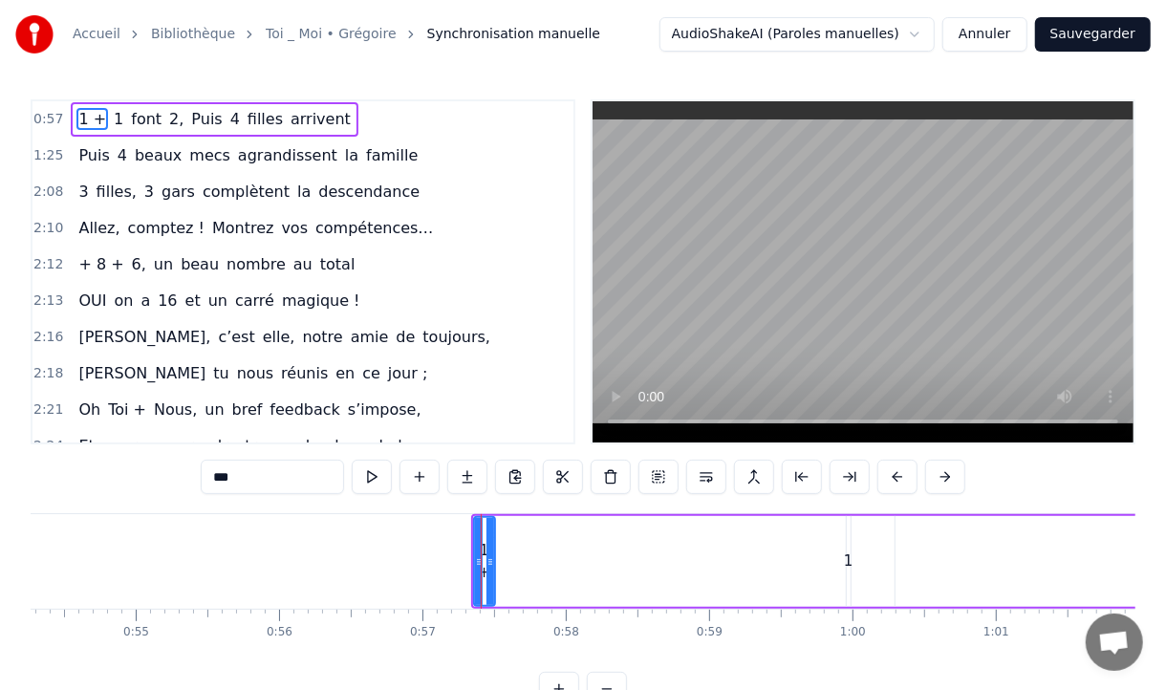
scroll to position [0, 7739]
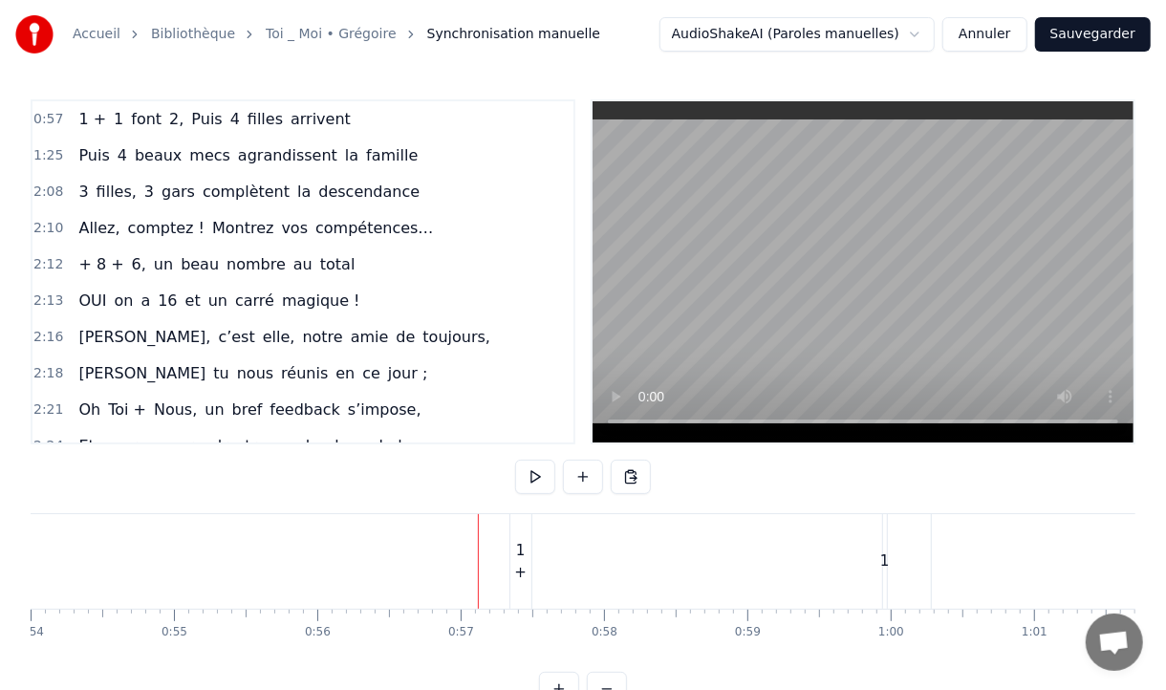
click at [525, 560] on div "1 +" at bounding box center [520, 561] width 21 height 43
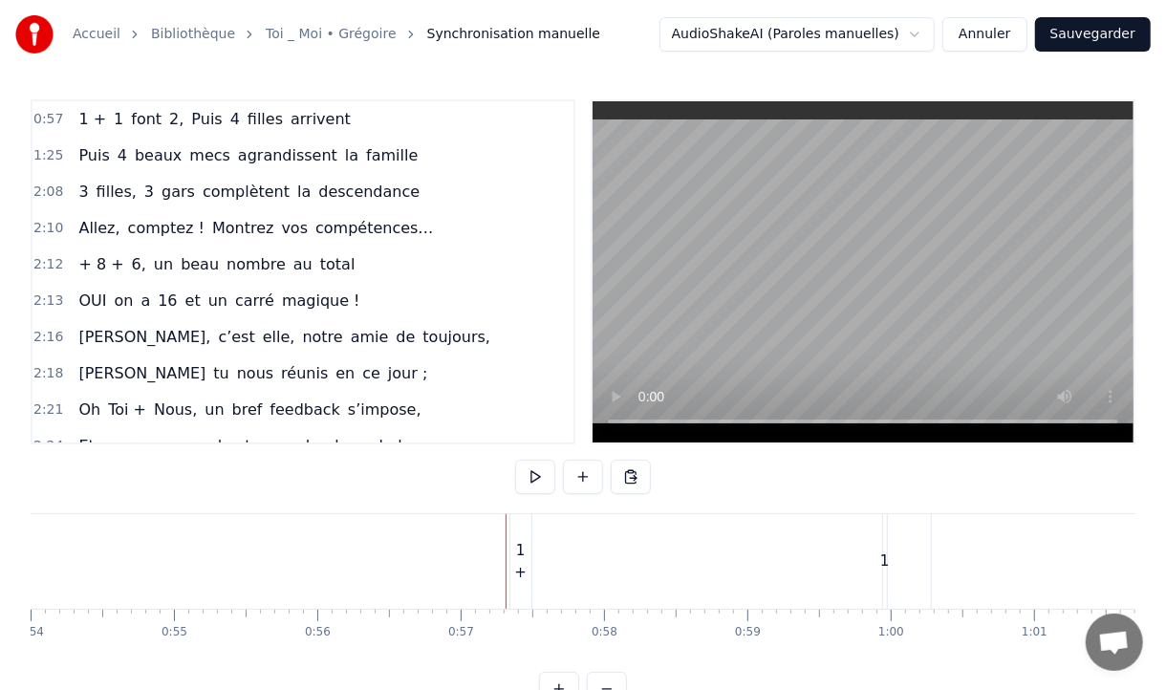
click at [522, 562] on div "1 +" at bounding box center [520, 561] width 21 height 43
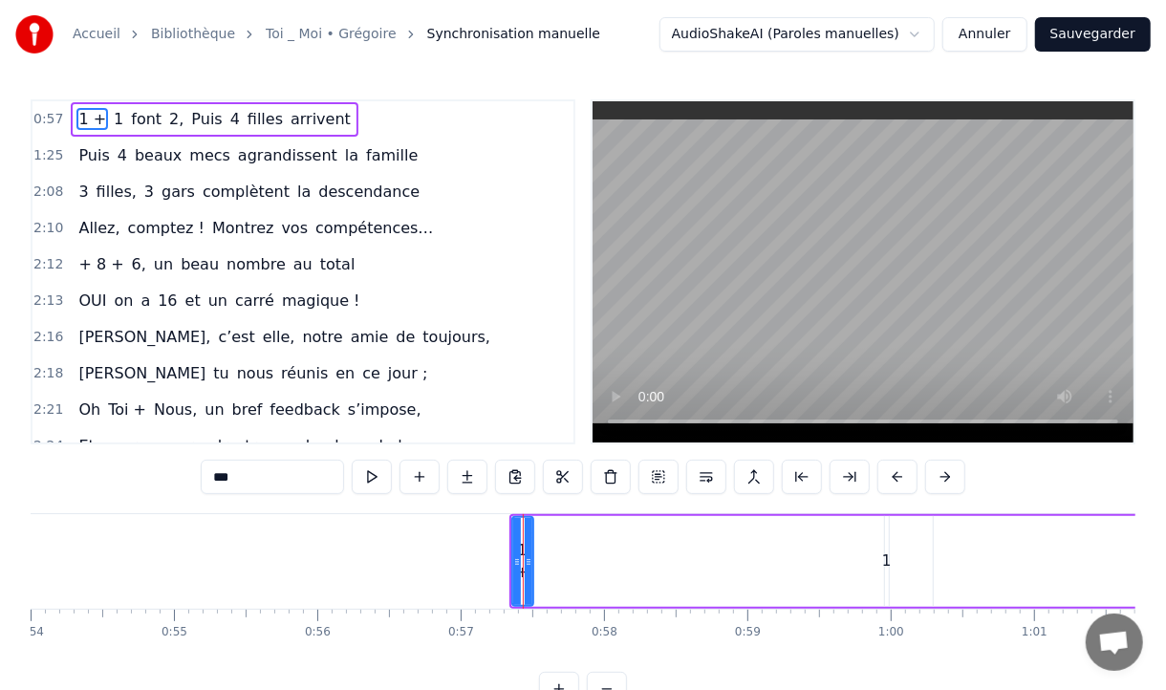
click at [512, 562] on html "Accueil Bibliothèque Toi _ Moi • [PERSON_NAME] manuelle AudioShakeAI (Paroles m…" at bounding box center [583, 368] width 1166 height 737
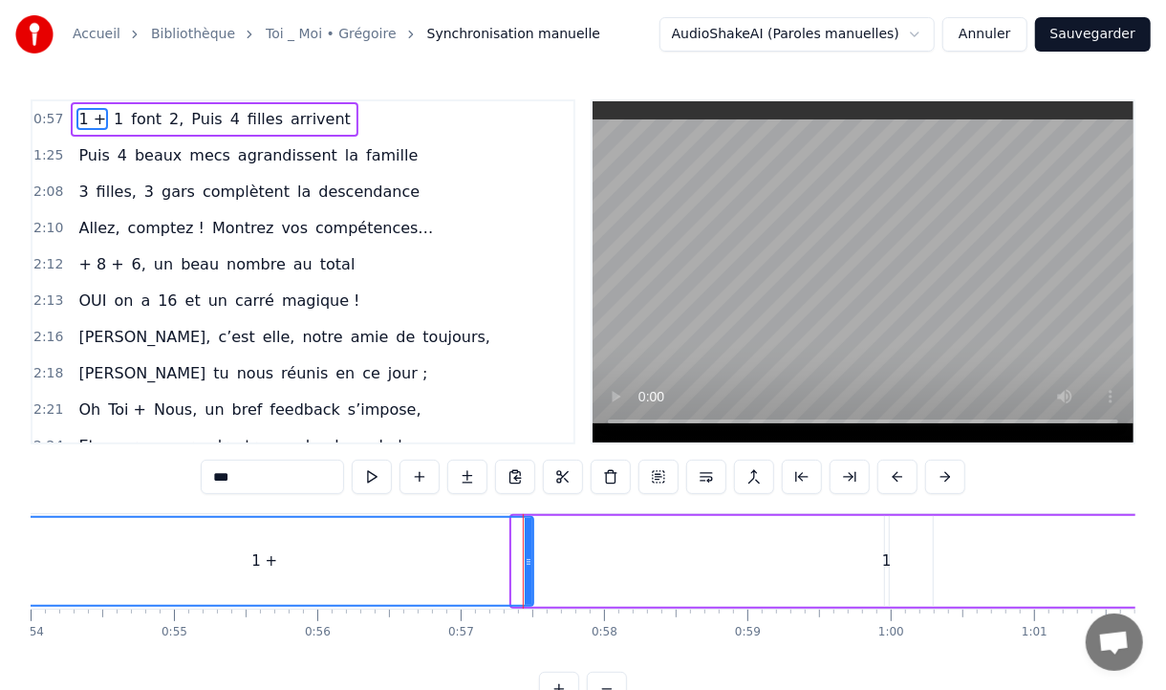
drag, startPoint x: 516, startPoint y: 562, endPoint x: 1, endPoint y: 534, distance: 515.7
click at [1, 534] on div "Accueil Bibliothèque Toi _ Moi • [PERSON_NAME] manuelle AudioShakeAI (Paroles m…" at bounding box center [583, 353] width 1166 height 706
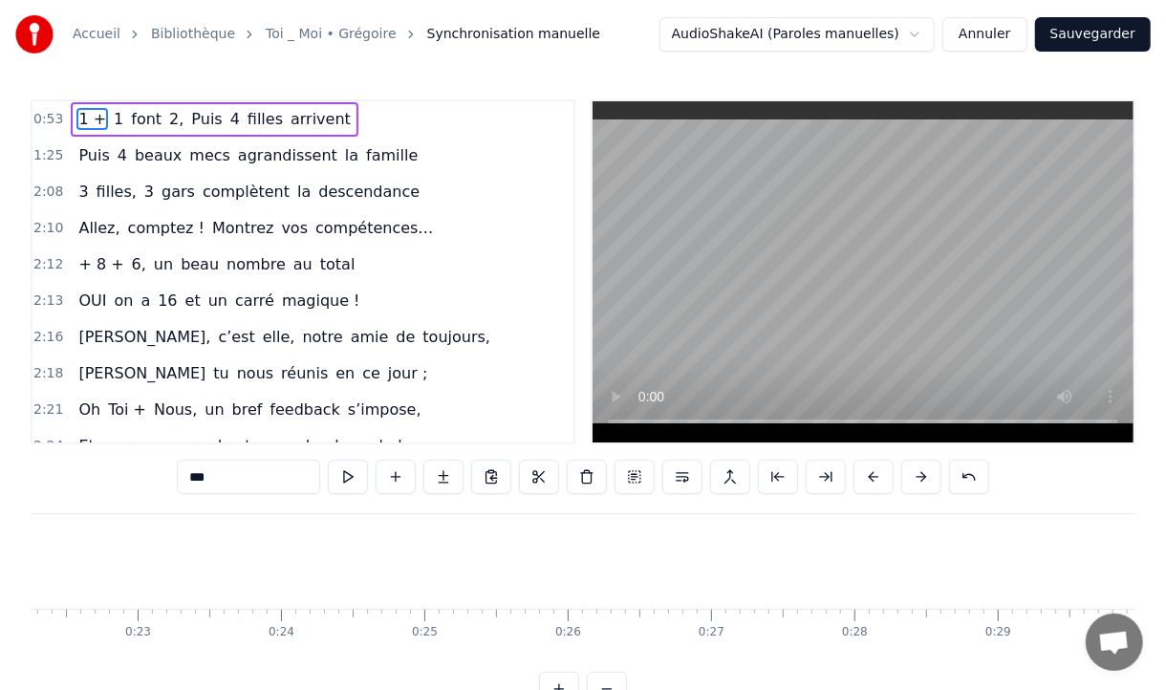
scroll to position [0, 3834]
click at [980, 32] on button "Annuler" at bounding box center [984, 34] width 84 height 34
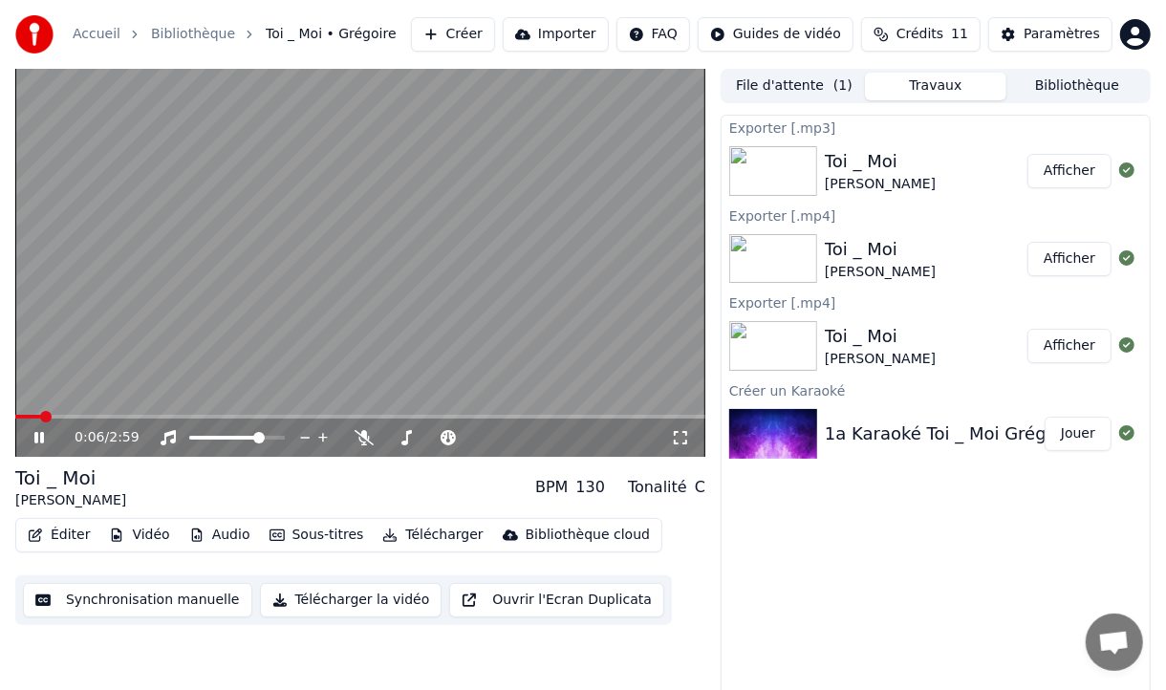
click at [53, 433] on icon at bounding box center [53, 437] width 44 height 15
